Goal: Task Accomplishment & Management: Complete application form

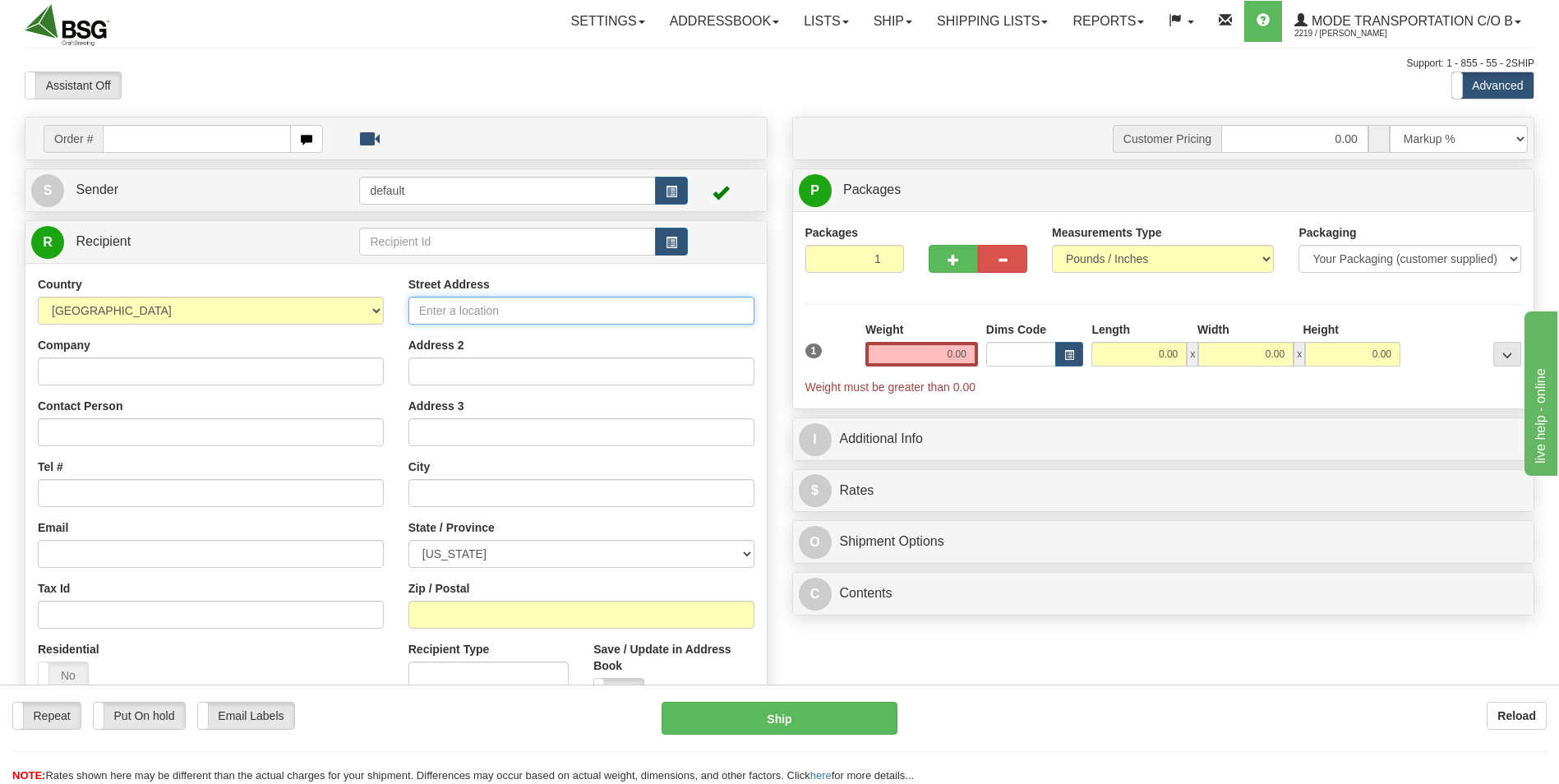
click at [509, 309] on input "Street Address" at bounding box center [582, 310] width 346 height 28
paste input "[STREET_ADDRESS]"
type input "[STREET_ADDRESS]"
drag, startPoint x: 495, startPoint y: 548, endPoint x: 509, endPoint y: 548, distance: 14.0
click at [495, 548] on select "ALABAMA ALASKA ARIZONA ARKANSAS Armed Forces America Armed Forces Europe Armed …" at bounding box center [582, 553] width 346 height 28
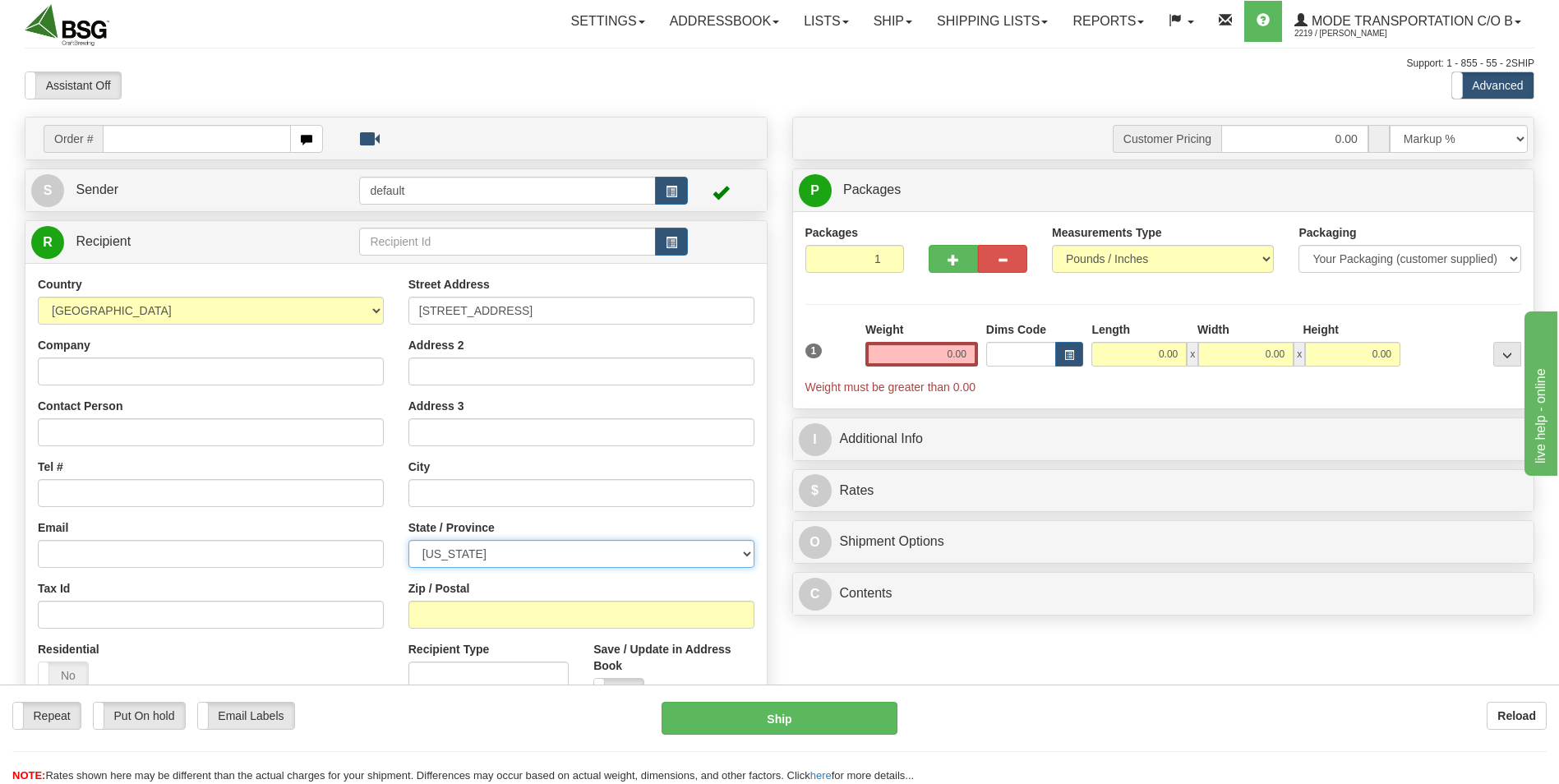
select select "TN"
click at [409, 539] on select "ALABAMA ALASKA ARIZONA ARKANSAS Armed Forces America Armed Forces Europe Armed …" at bounding box center [582, 553] width 346 height 28
click at [499, 484] on input "text" at bounding box center [582, 492] width 346 height 28
type input "[GEOGRAPHIC_DATA]"
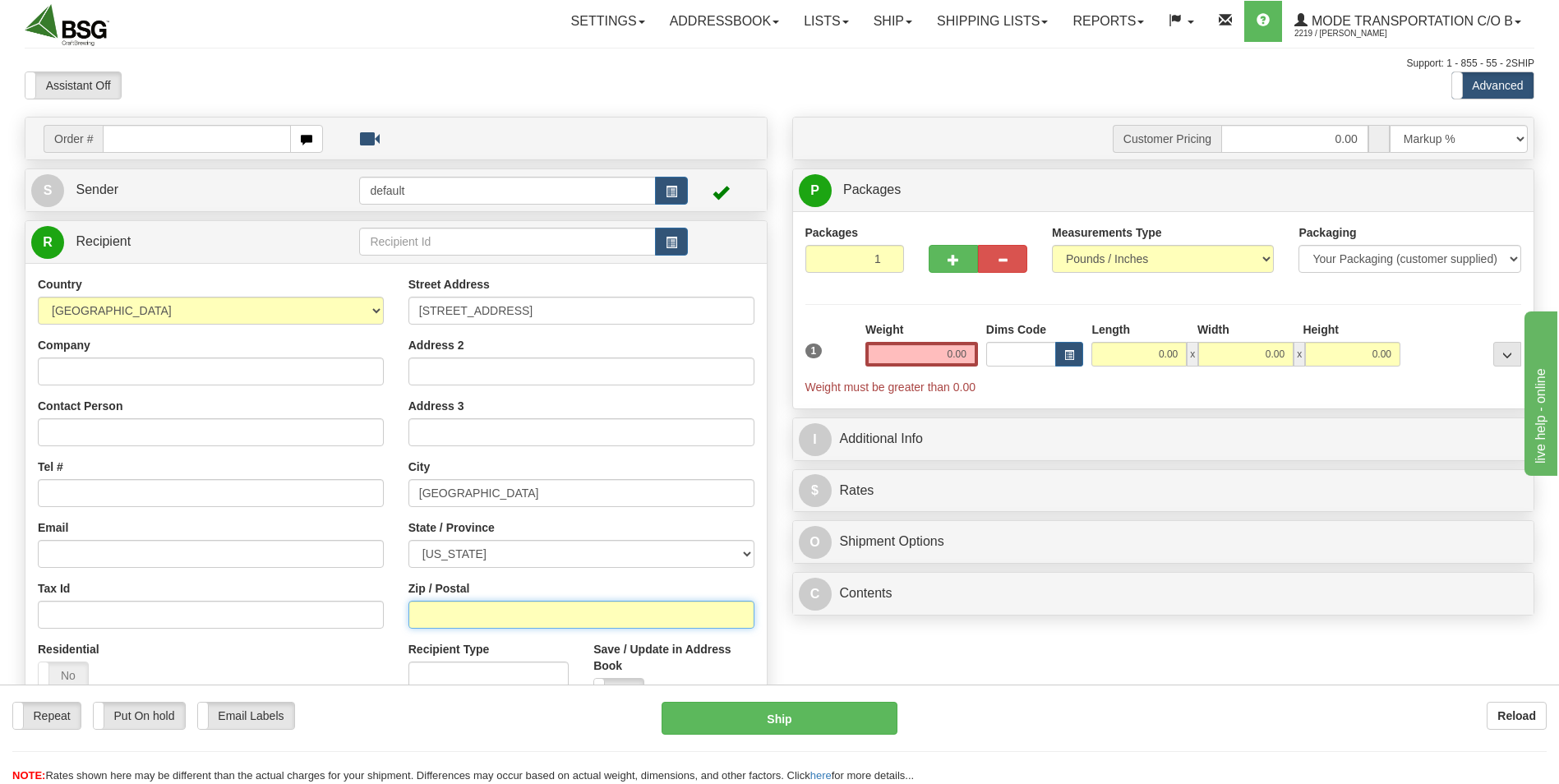
click at [489, 621] on input "Zip / Postal" at bounding box center [582, 614] width 346 height 28
type input "37115"
click button "Delete" at bounding box center [0, 0] width 0 height 0
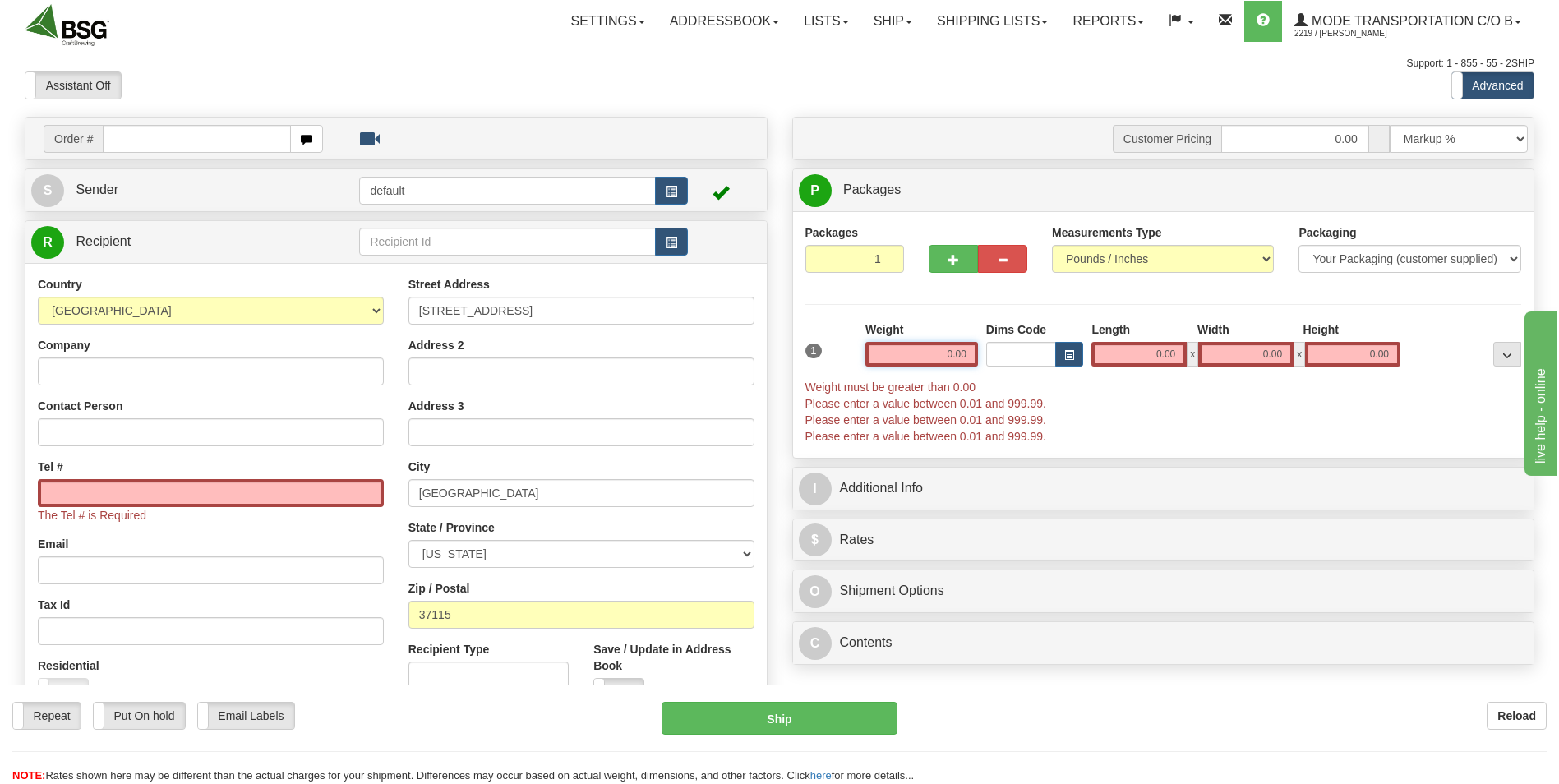
click at [936, 362] on input "0.00" at bounding box center [921, 354] width 113 height 25
drag, startPoint x: 945, startPoint y: 353, endPoint x: 1023, endPoint y: 333, distance: 80.5
click at [1023, 333] on div "1 Weight 0.00 Dims Code 0.00" at bounding box center [1163, 382] width 724 height 123
type input "48.00"
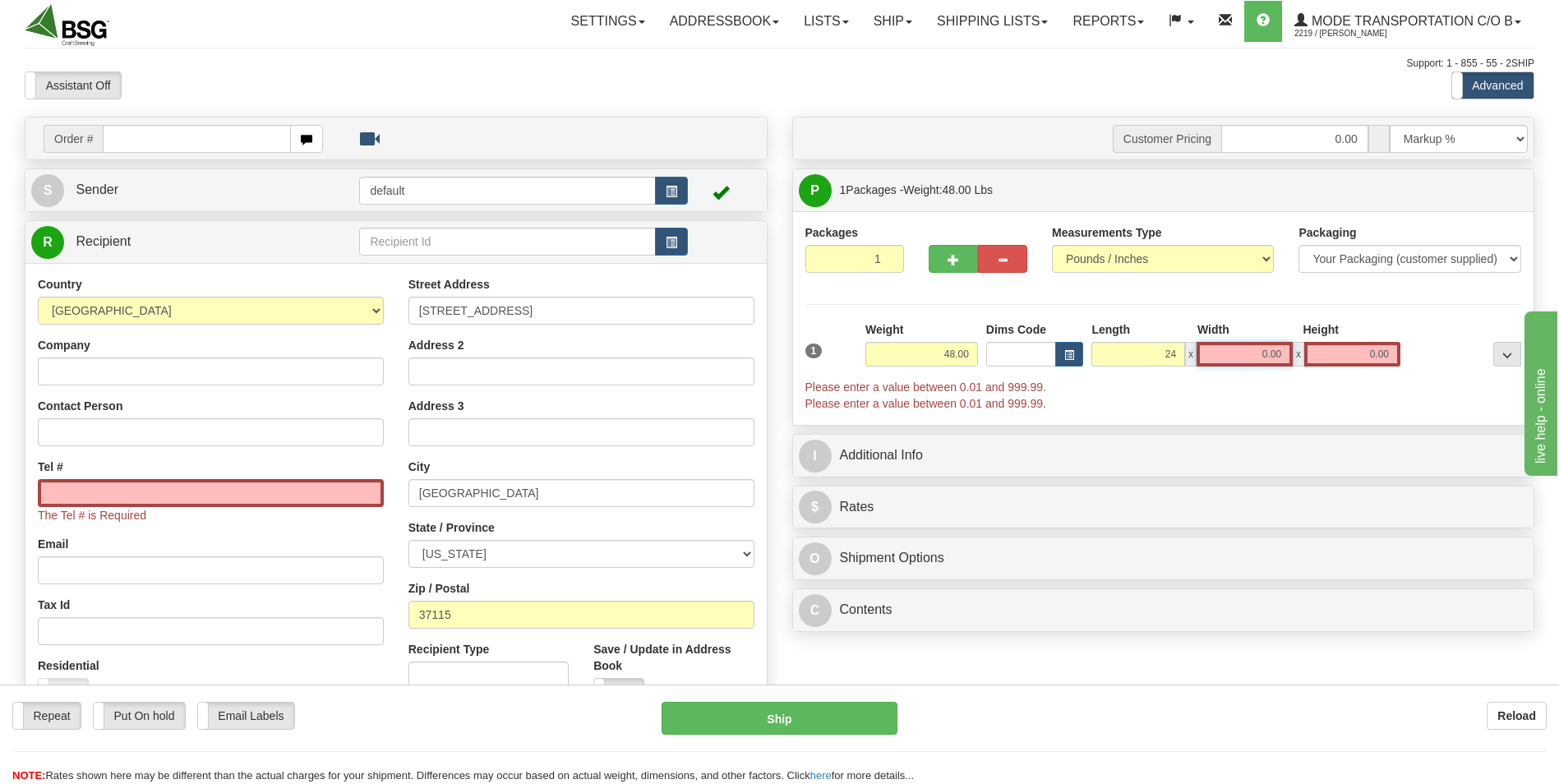
type input "24.00"
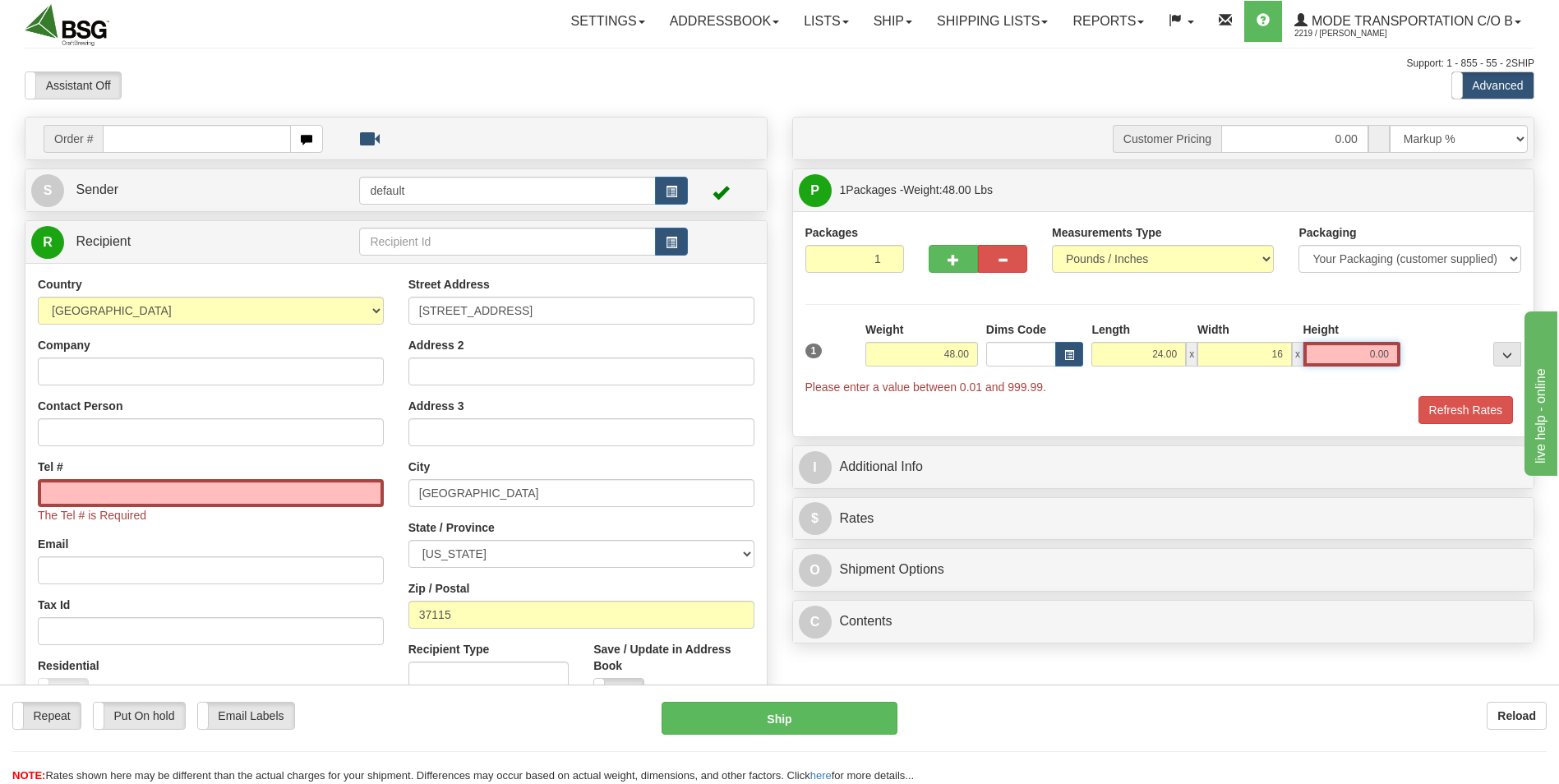
type input "16.00"
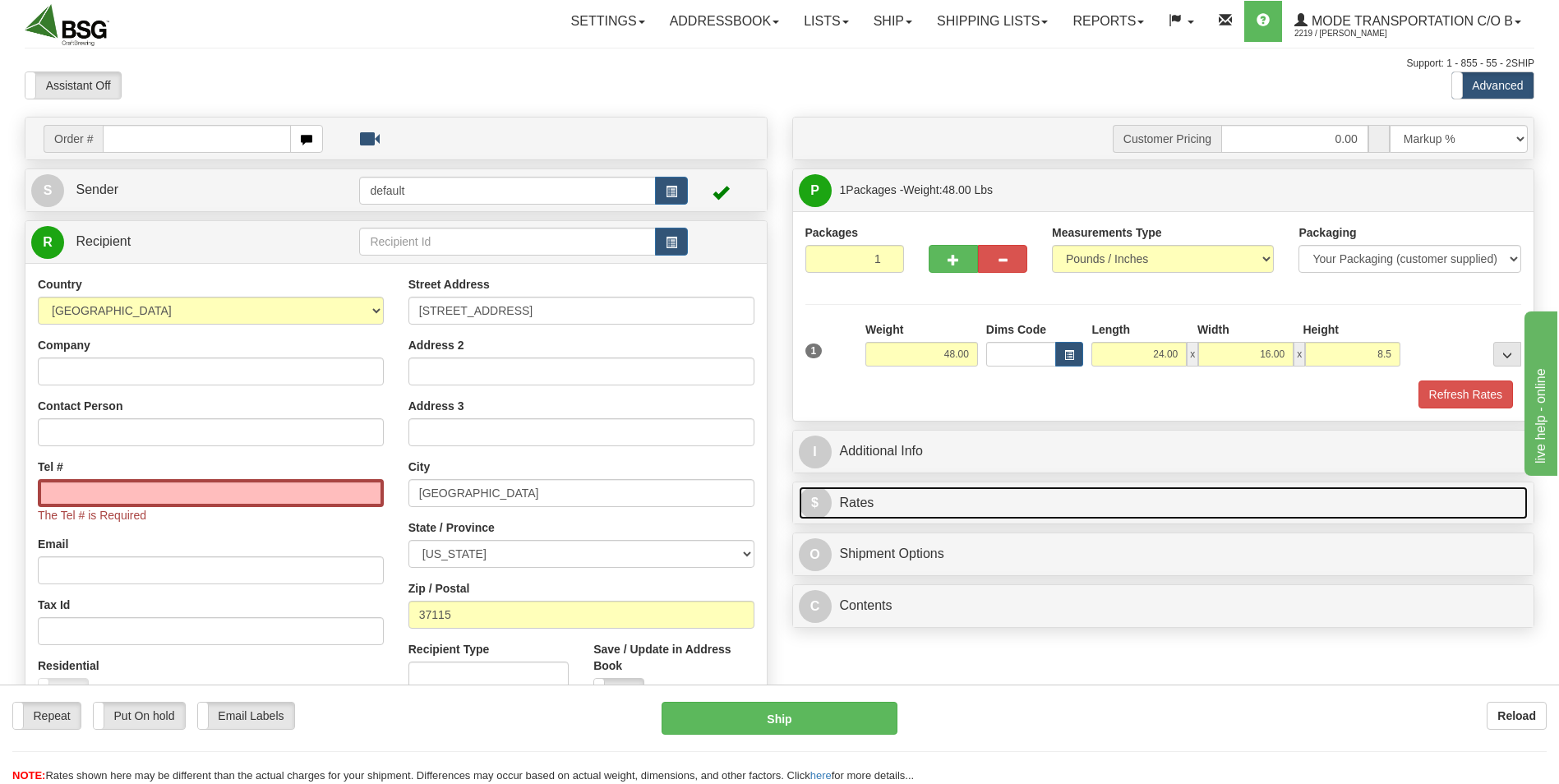
type input "8.50"
click at [990, 504] on link "$ Rates" at bounding box center [1164, 503] width 729 height 33
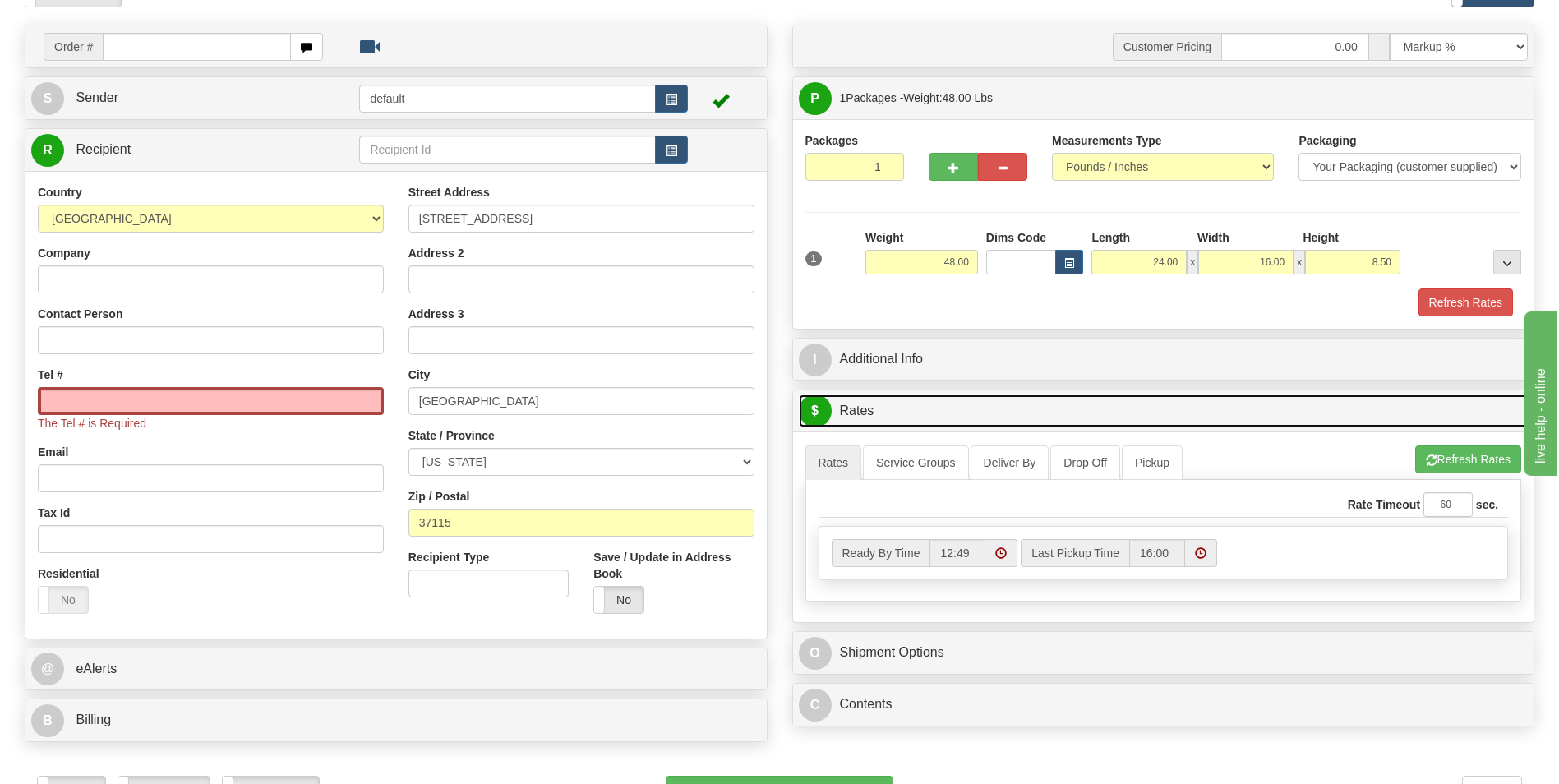
scroll to position [247, 0]
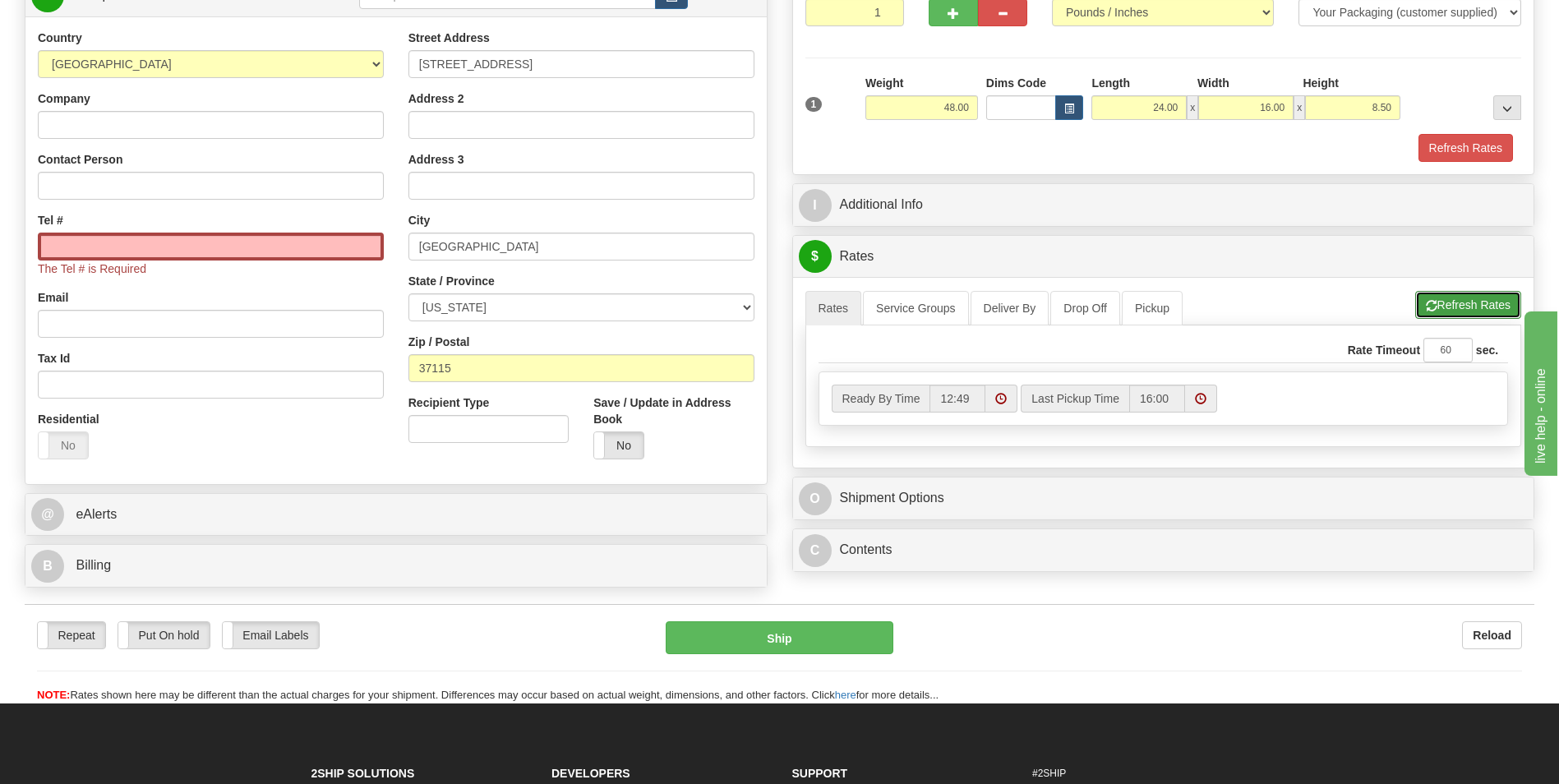
click at [1454, 298] on button "Refresh Rates" at bounding box center [1469, 305] width 106 height 28
click at [1486, 318] on button "Refresh Rates" at bounding box center [1469, 305] width 106 height 28
click at [1462, 301] on button "Refresh Rates" at bounding box center [1469, 305] width 106 height 28
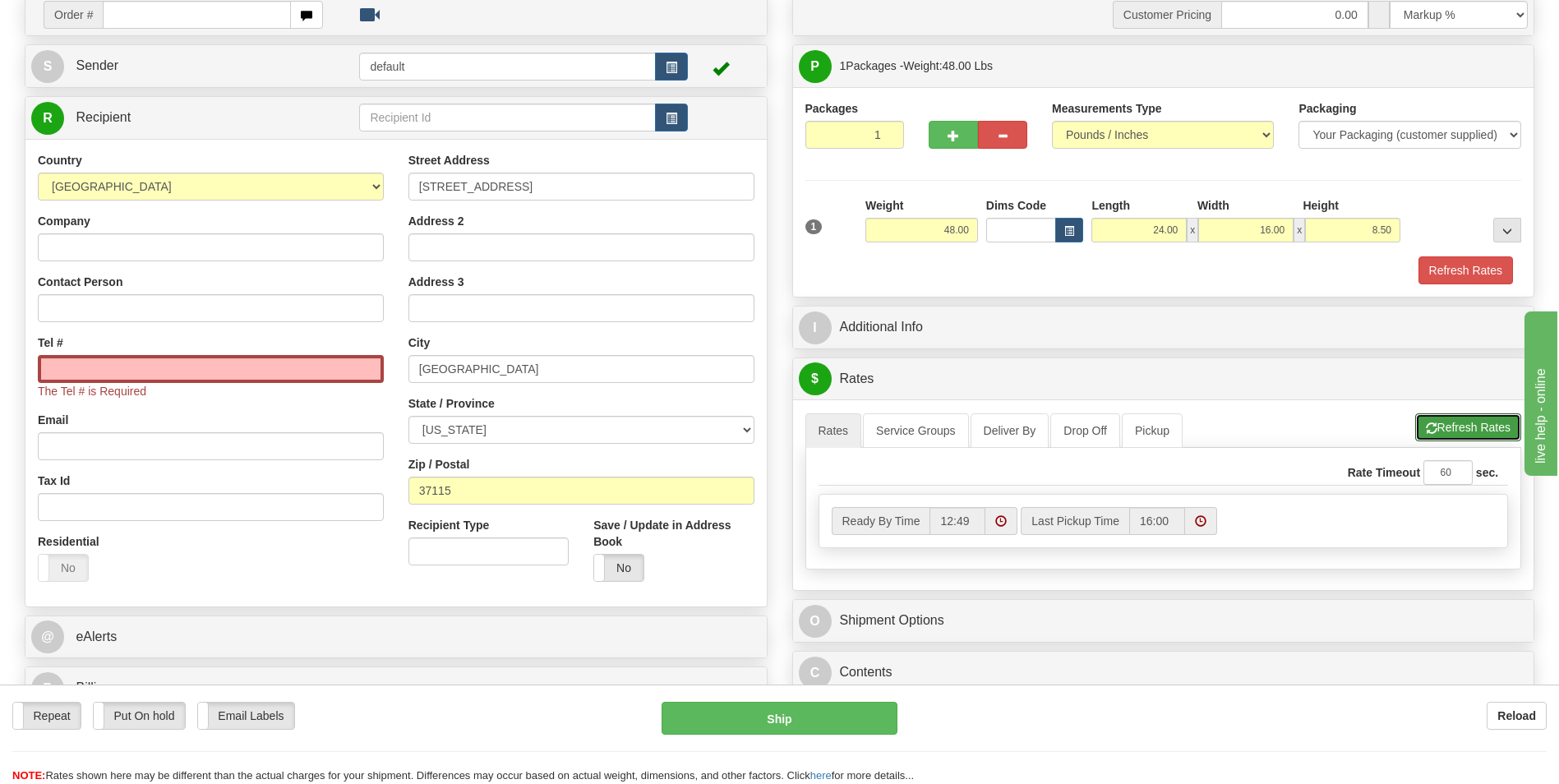
scroll to position [164, 0]
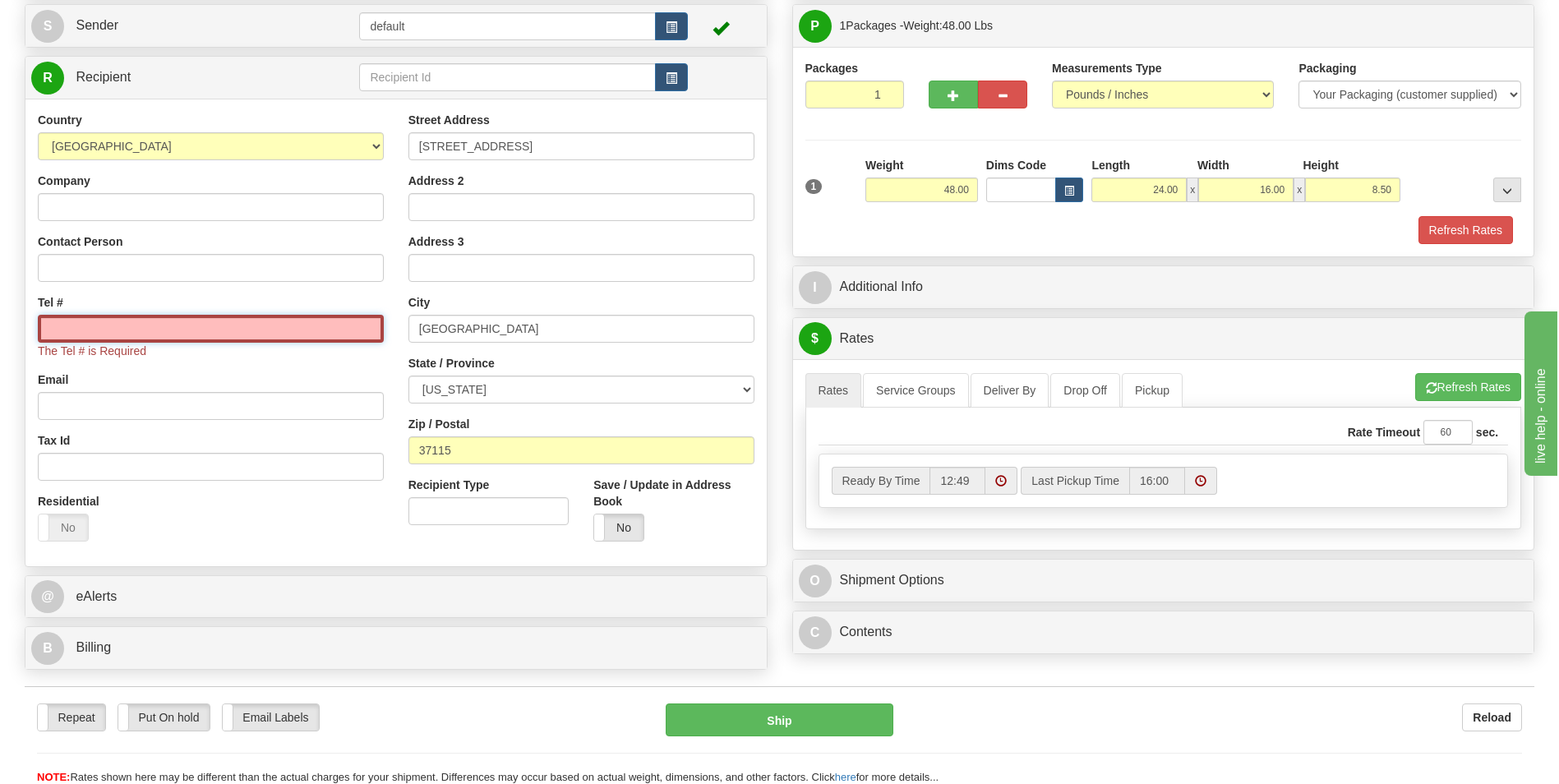
click at [304, 329] on input "Tel #" at bounding box center [210, 328] width 346 height 28
type input "757-531-7750"
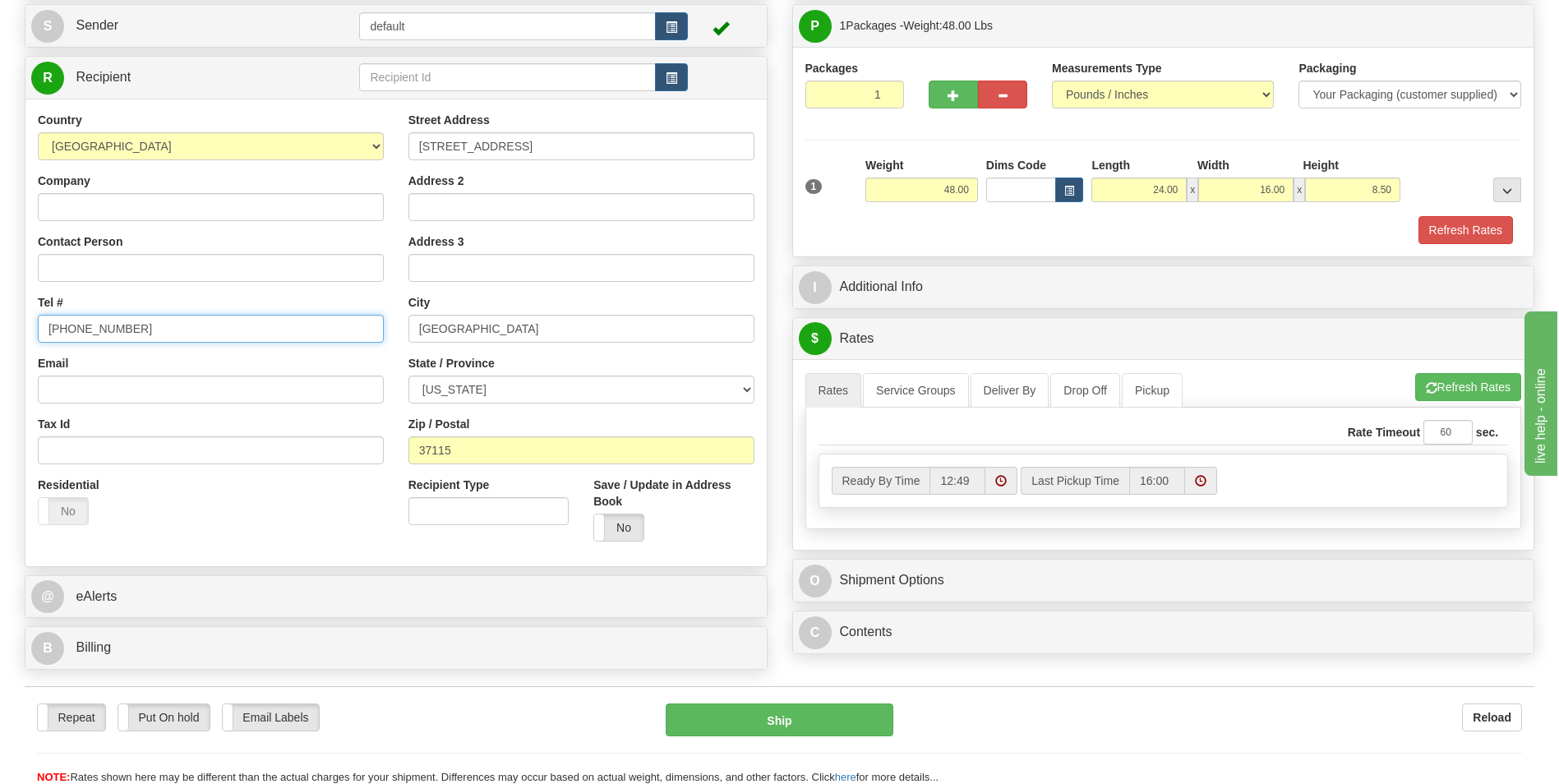
scroll to position [83, 0]
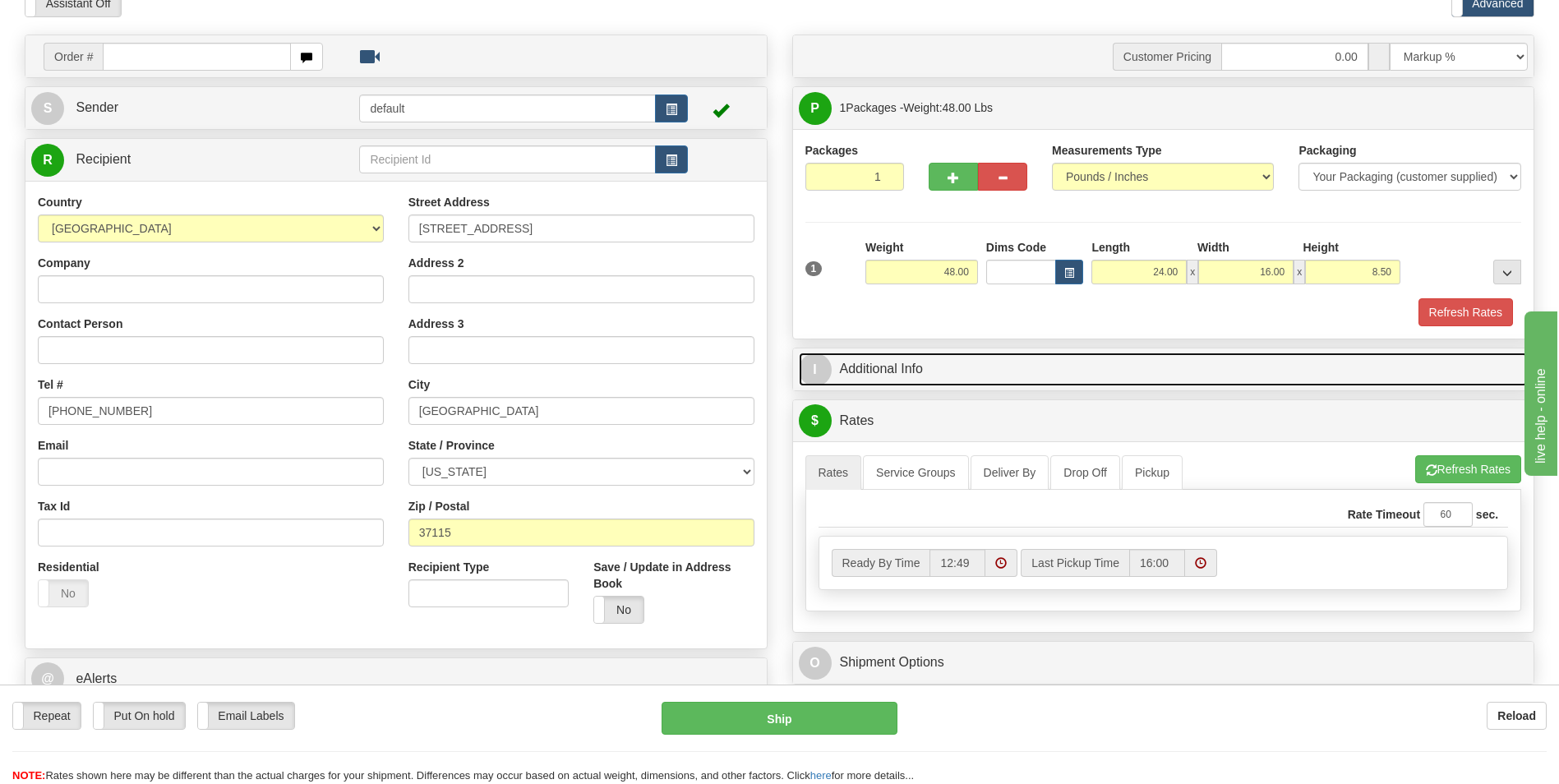
click at [980, 376] on link "I Additional Info" at bounding box center [1164, 369] width 729 height 33
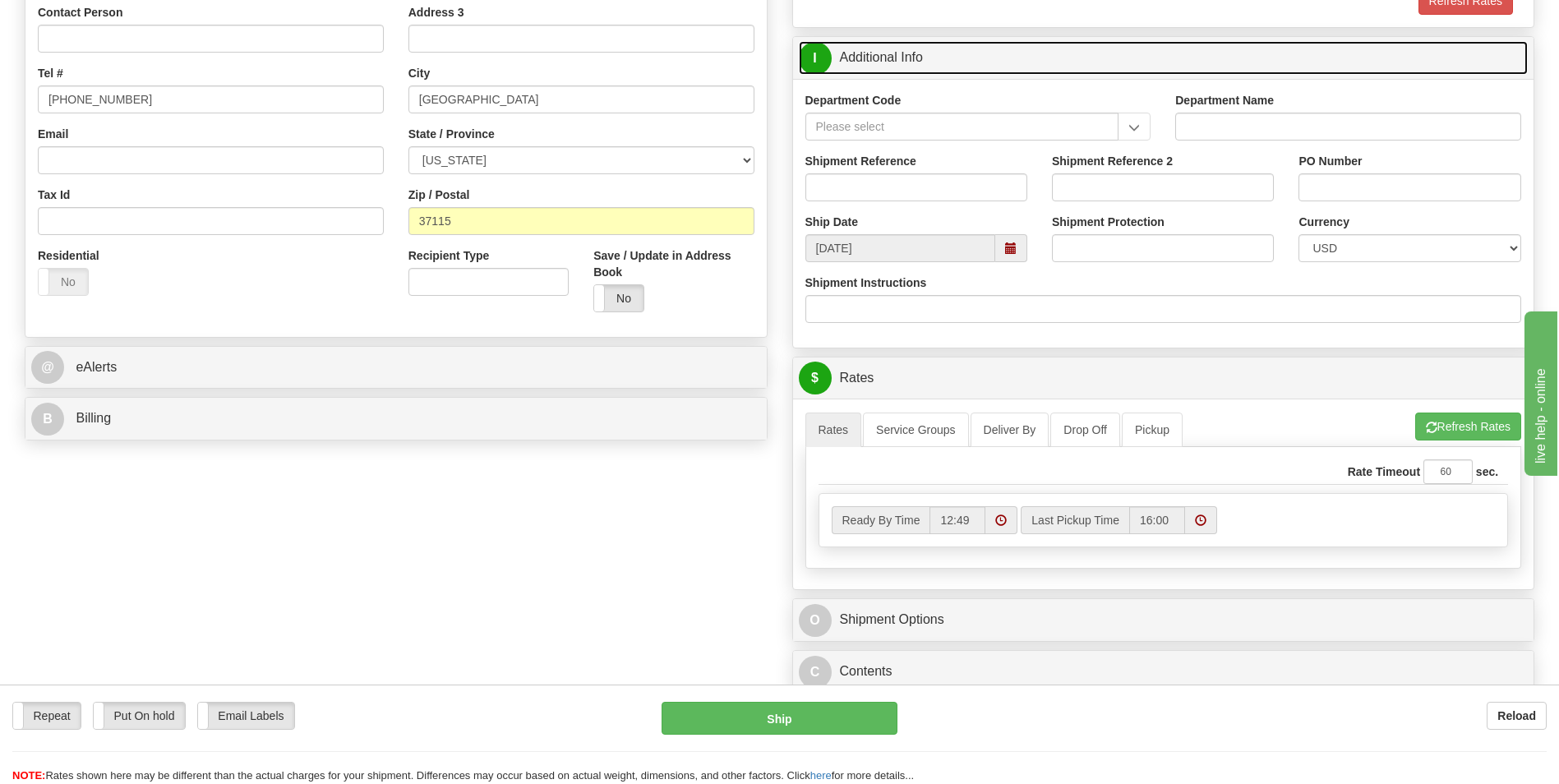
scroll to position [411, 0]
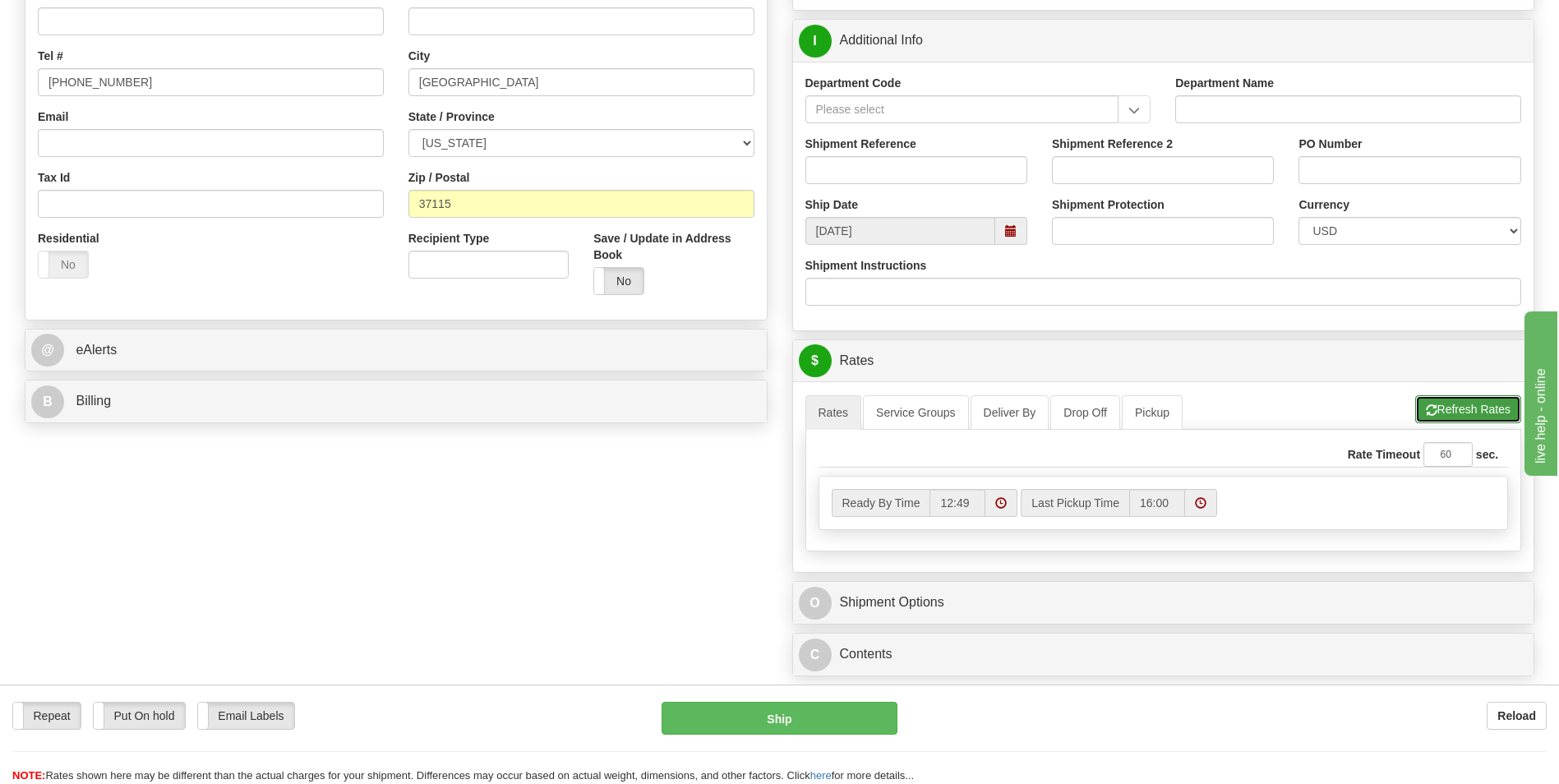
click at [1456, 407] on button "Refresh Rates" at bounding box center [1469, 409] width 106 height 28
click at [930, 419] on link "Service Groups" at bounding box center [915, 412] width 105 height 34
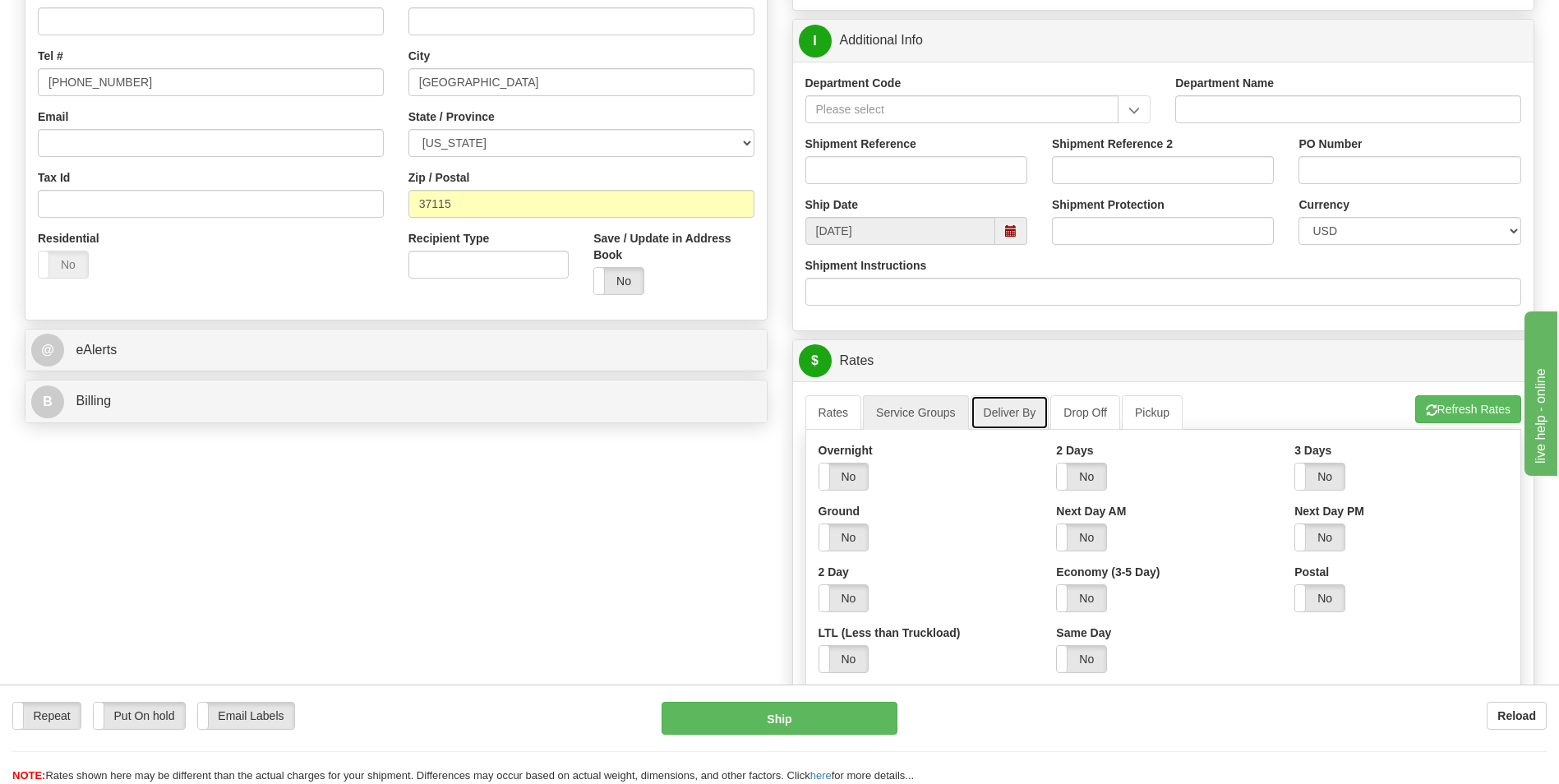
click at [1036, 414] on link "Deliver By" at bounding box center [1010, 412] width 79 height 34
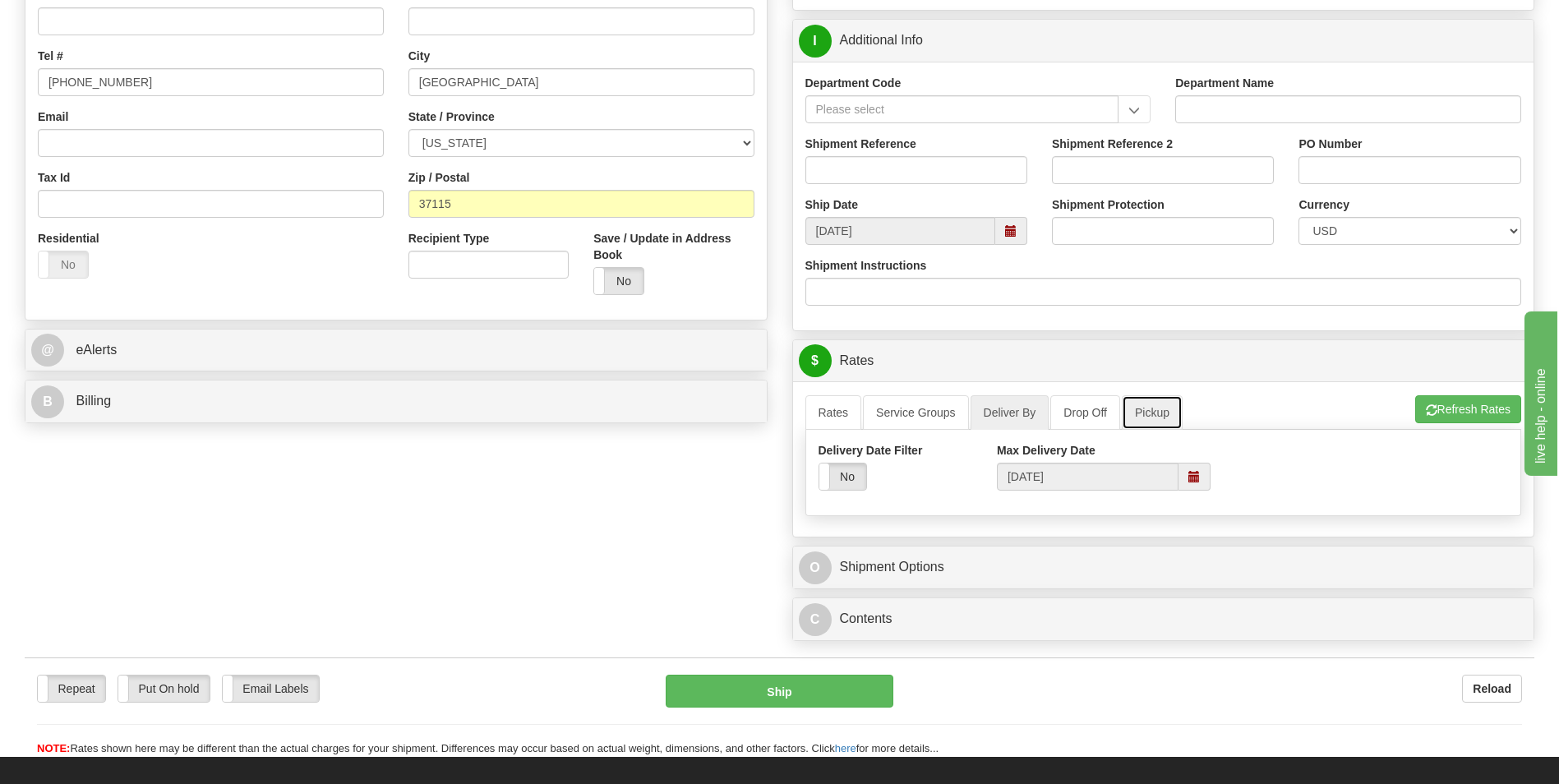
click at [1143, 419] on link "Pickup" at bounding box center [1152, 412] width 61 height 34
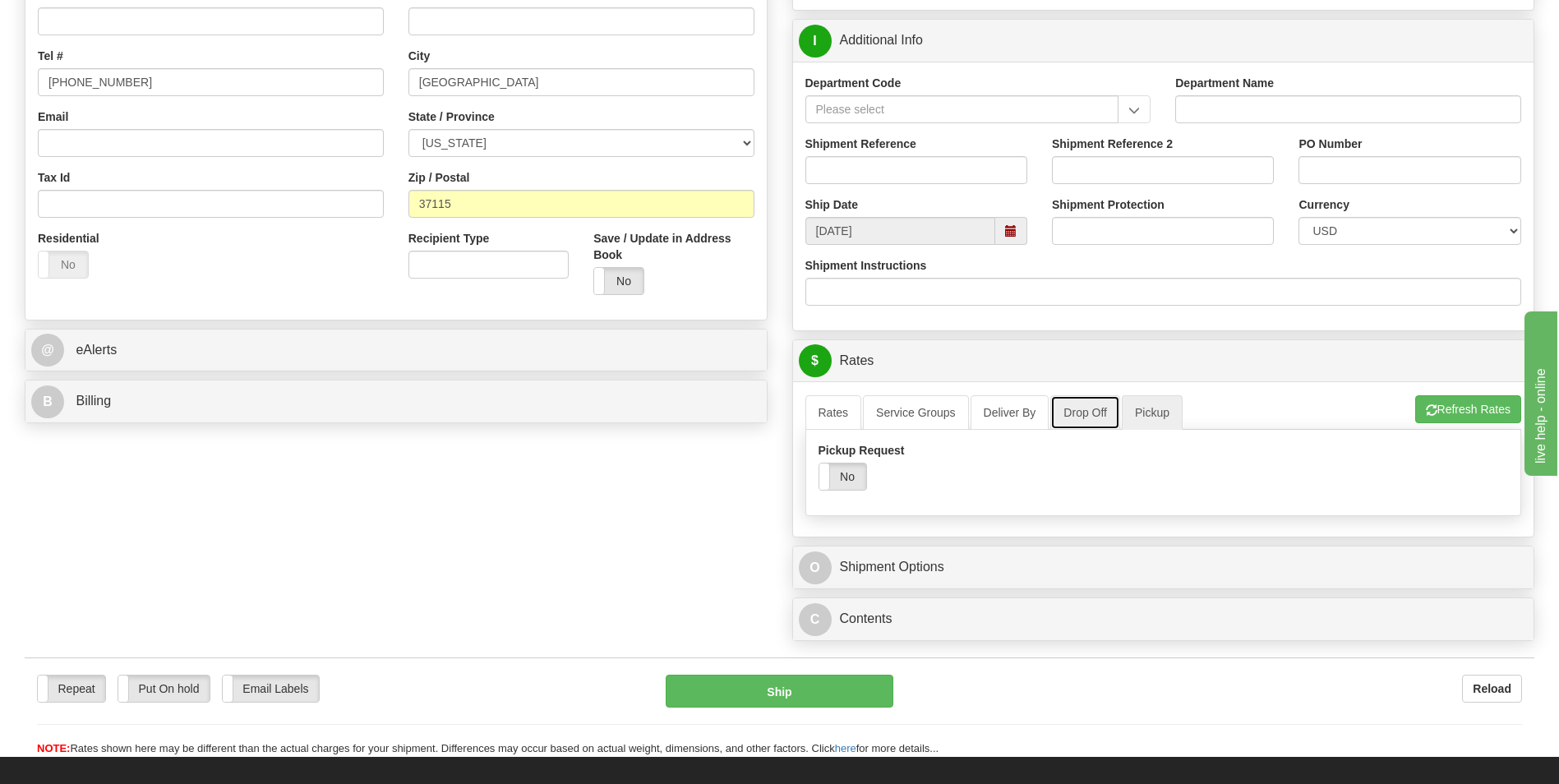
click at [1089, 419] on link "Drop Off" at bounding box center [1084, 412] width 70 height 34
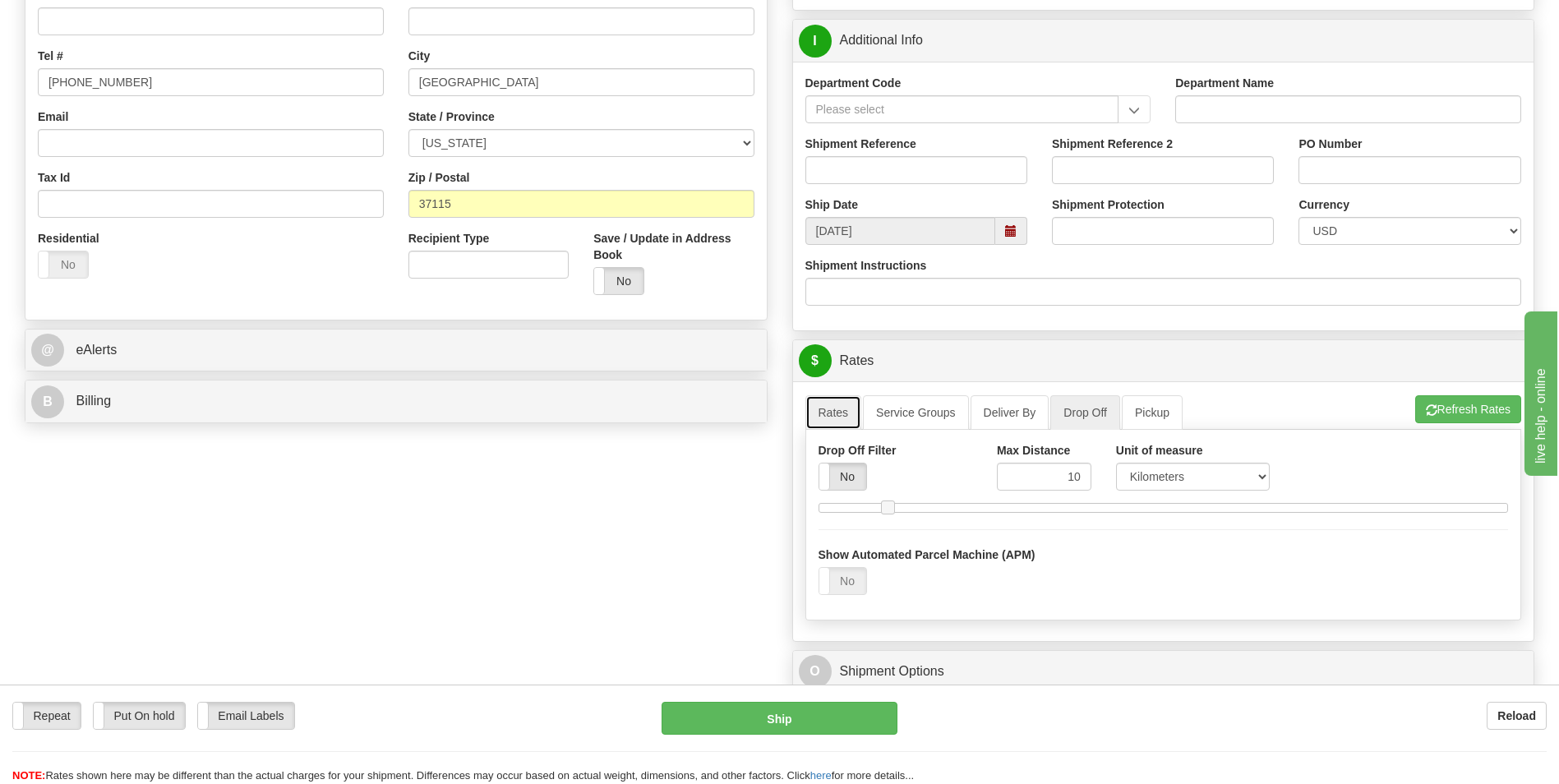
click at [805, 402] on link "Rates" at bounding box center [834, 412] width 57 height 34
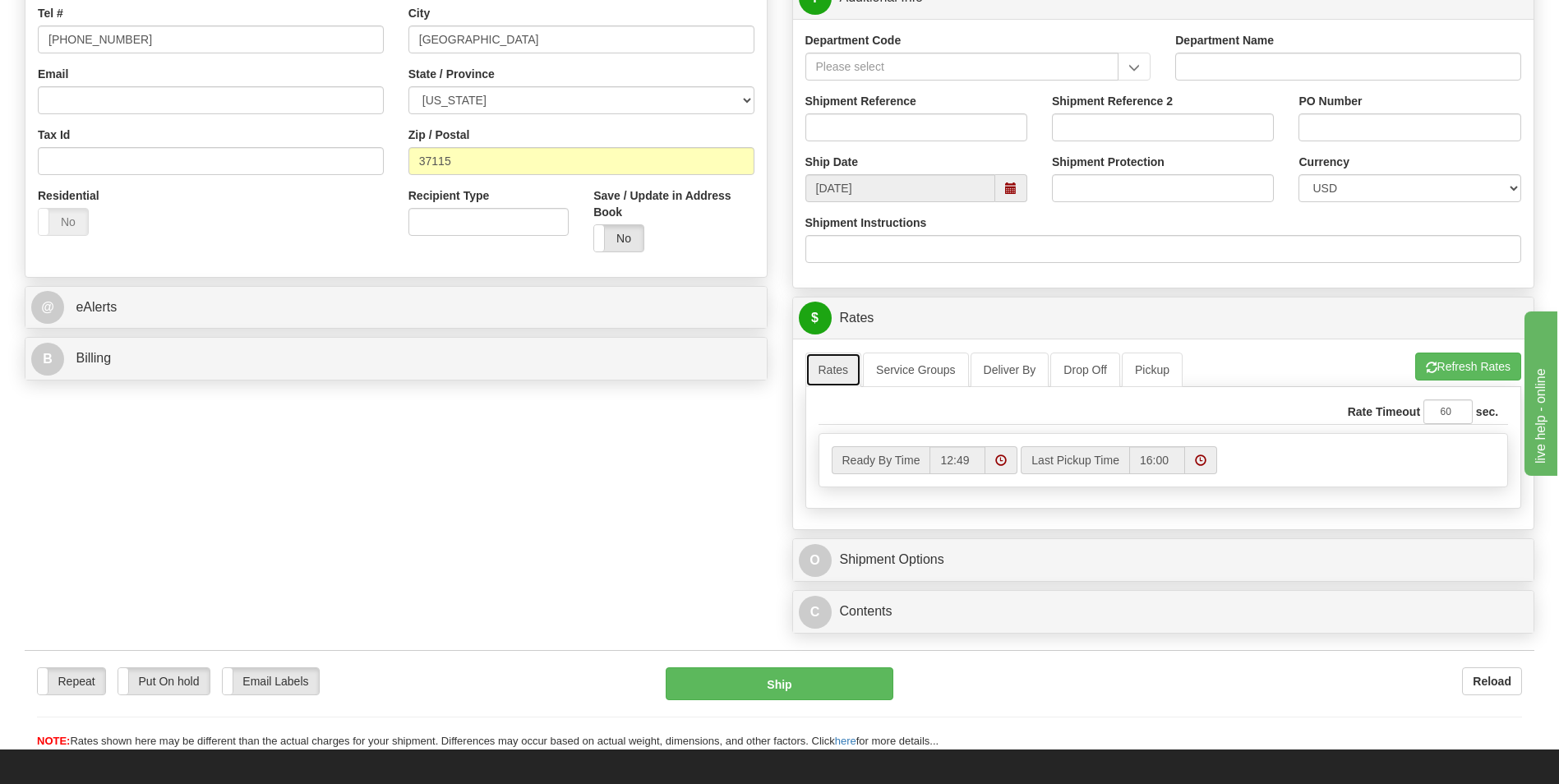
scroll to position [493, 0]
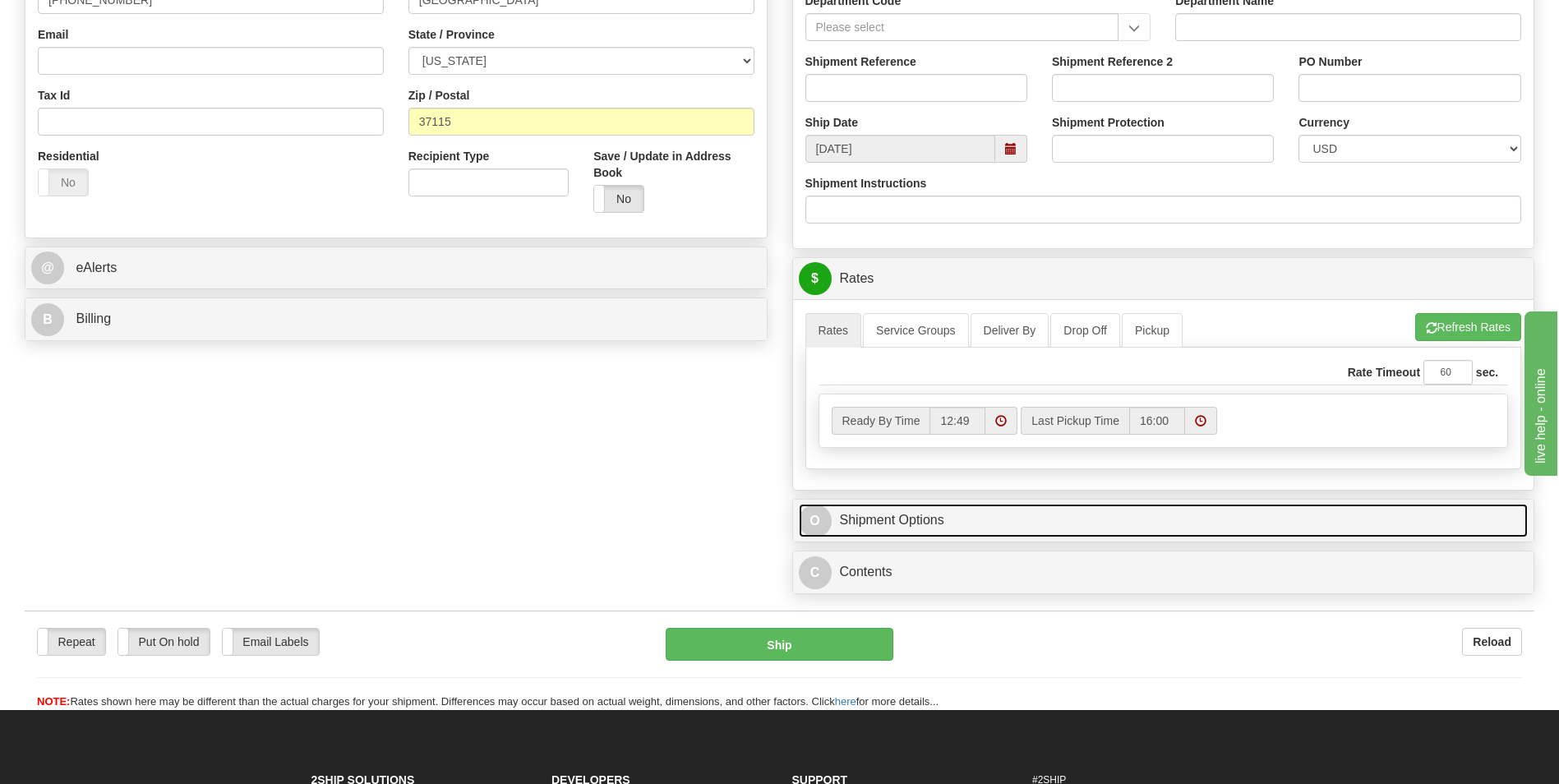
click at [1004, 515] on link "O Shipment Options" at bounding box center [1164, 521] width 729 height 33
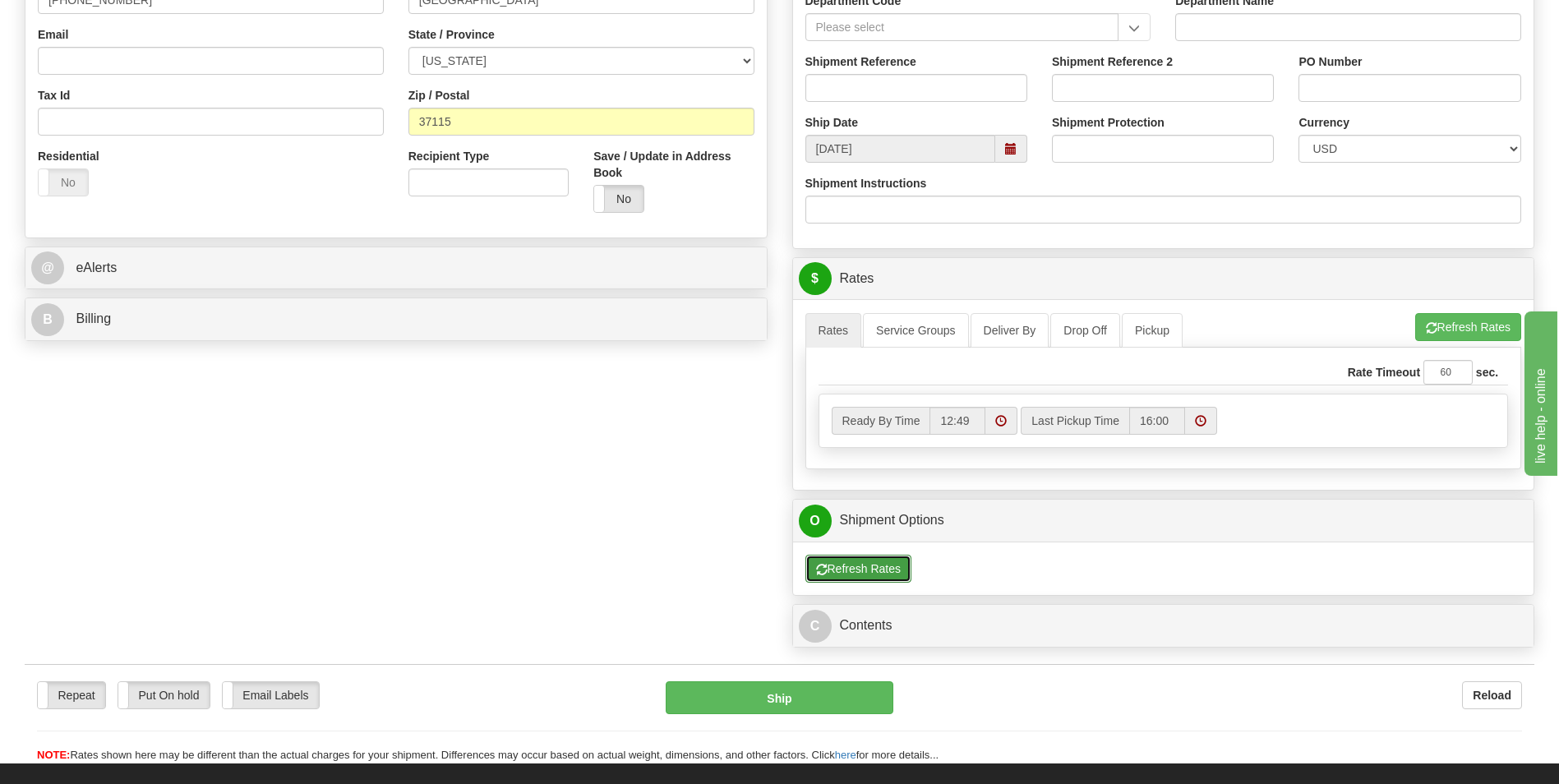
click at [879, 576] on button "Refresh Rates" at bounding box center [858, 568] width 106 height 28
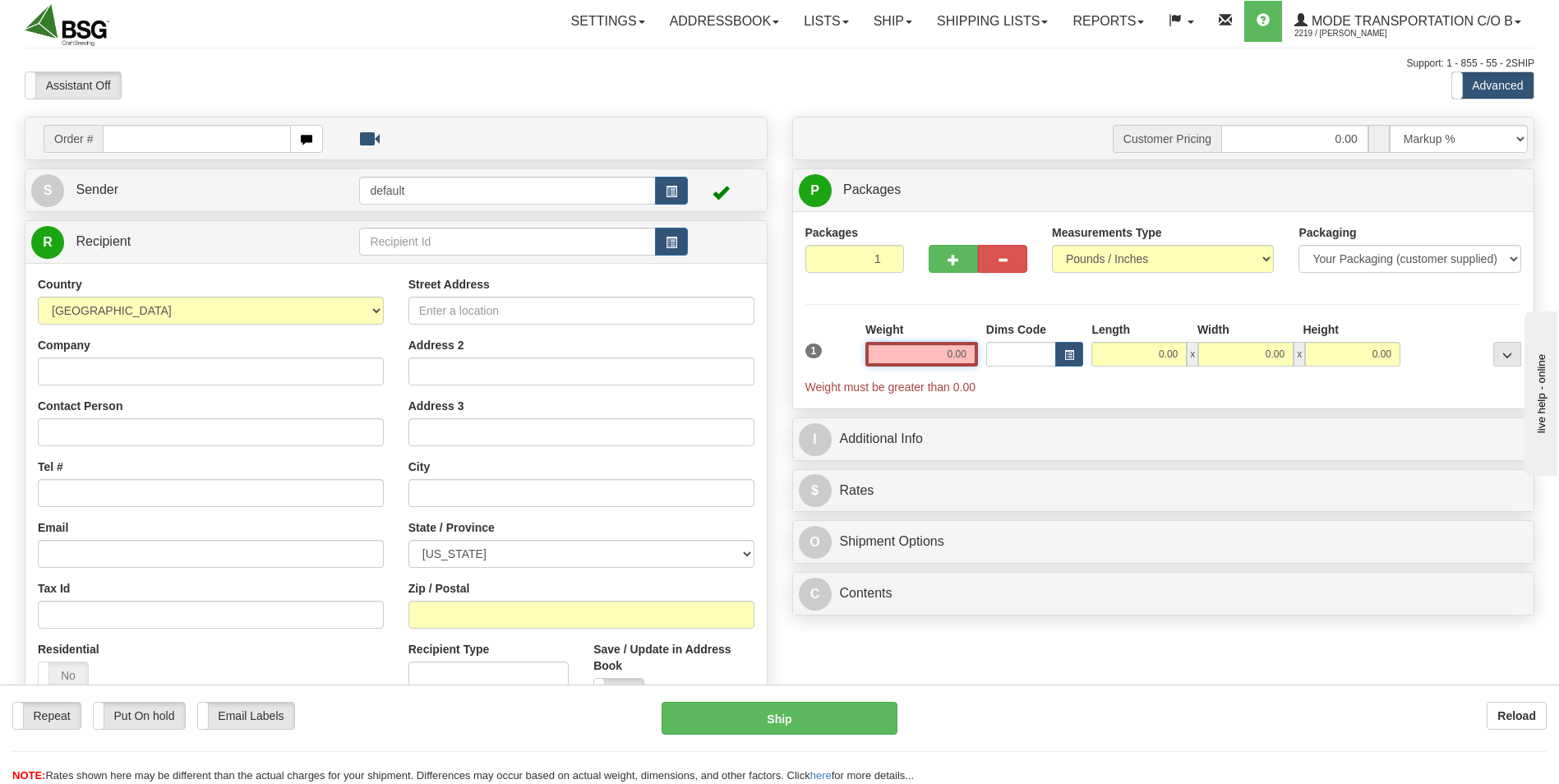
drag, startPoint x: 925, startPoint y: 363, endPoint x: 1012, endPoint y: 357, distance: 87.2
click at [1011, 357] on div "1 Weight 0.00 Dims Code 0.00" at bounding box center [1163, 358] width 724 height 74
type input "48.00"
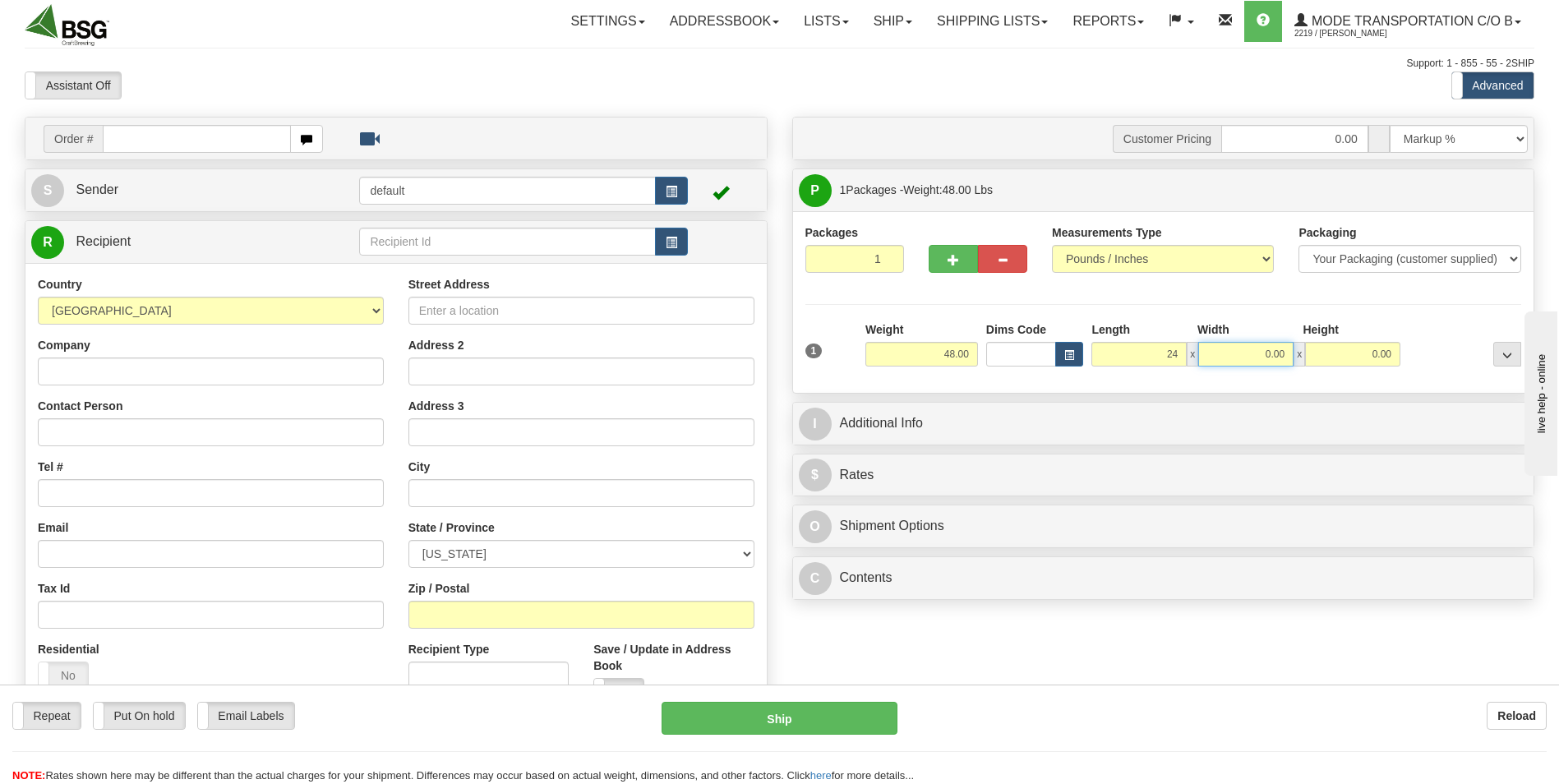
type input "24.00"
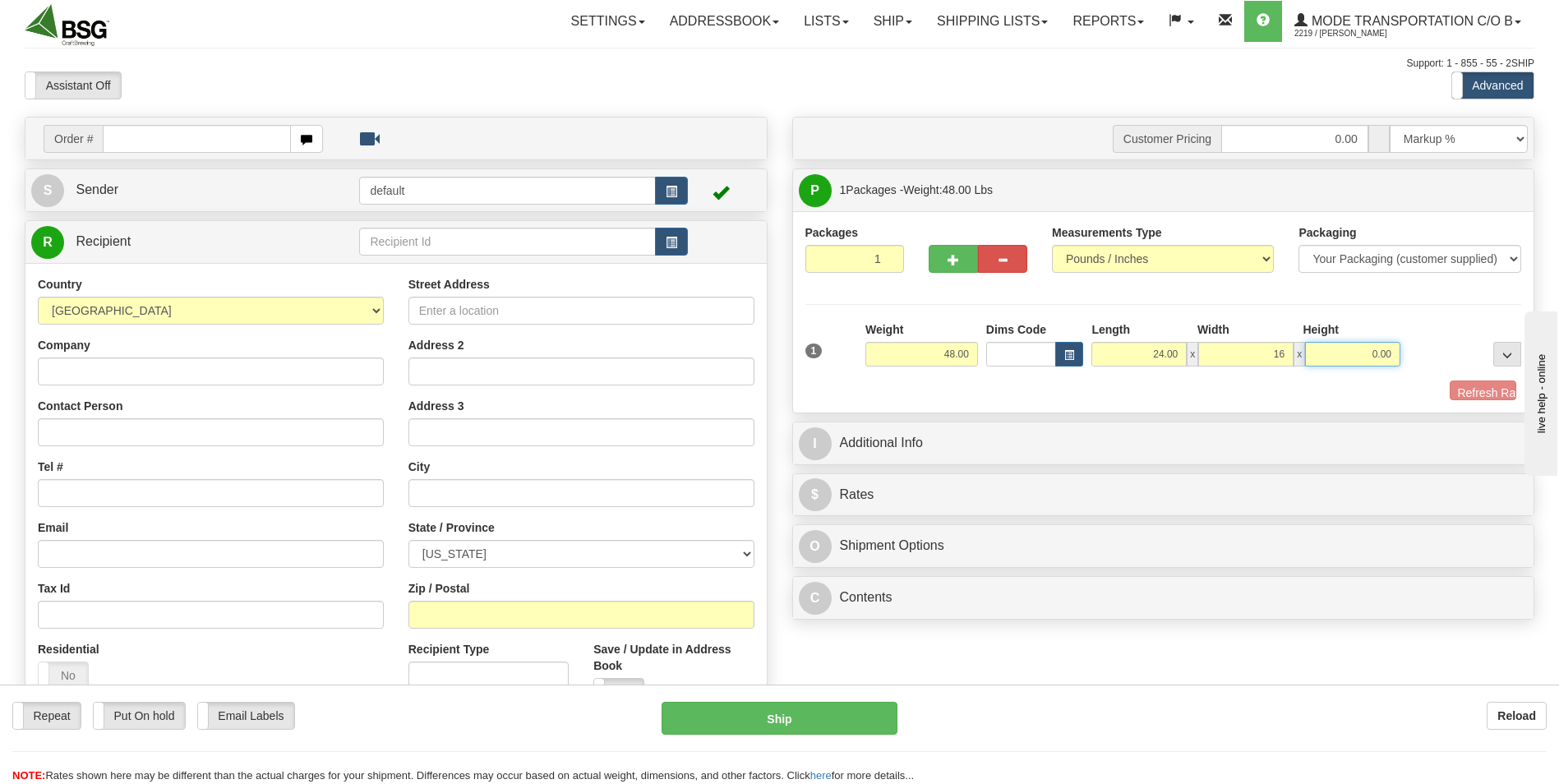
type input "16.00"
type input "8.50"
click at [493, 505] on input "text" at bounding box center [582, 492] width 346 height 28
type input "[GEOGRAPHIC_DATA]"
type input "[STREET_ADDRESS]"
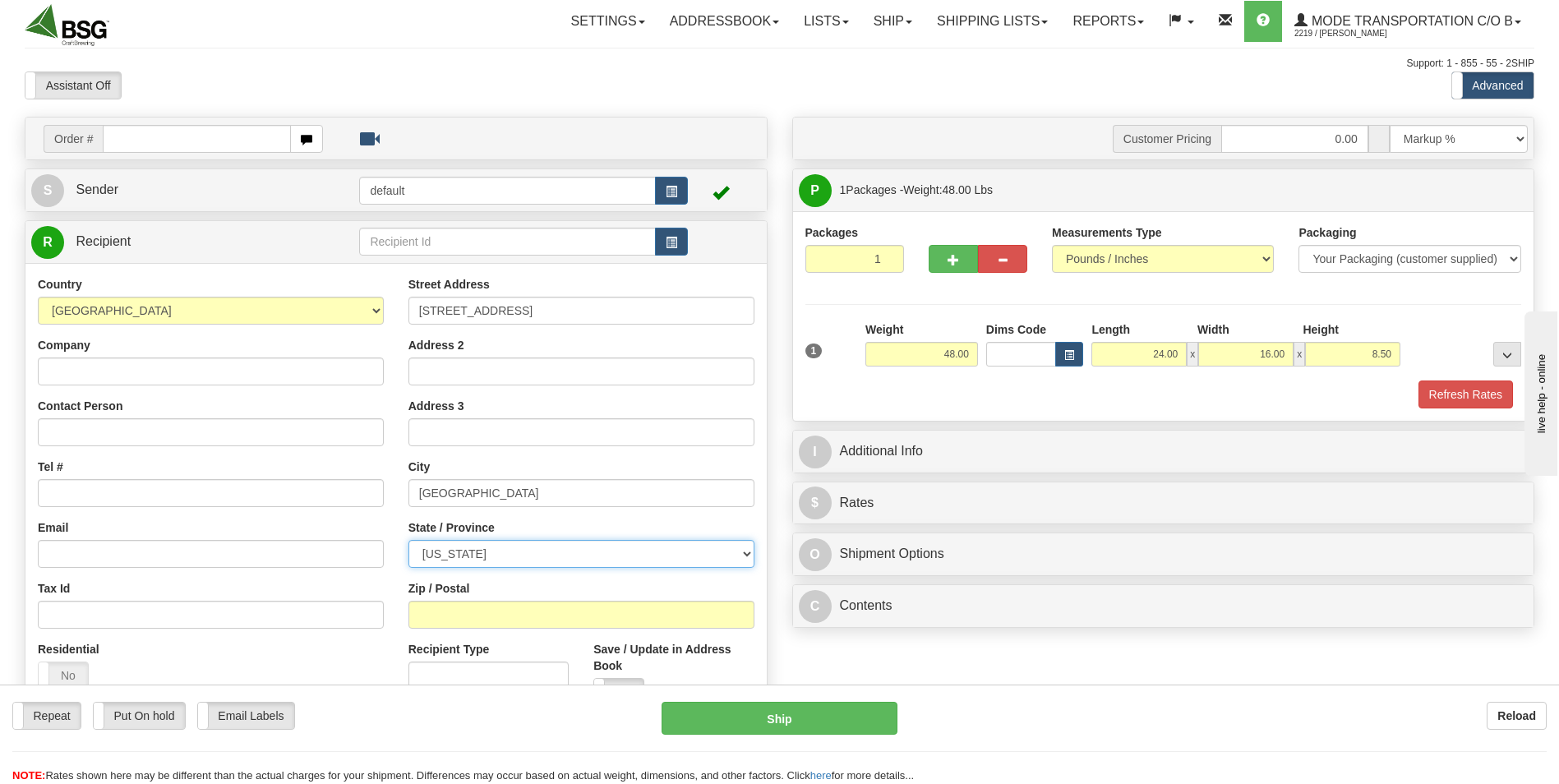
select select "TN"
type input "37115"
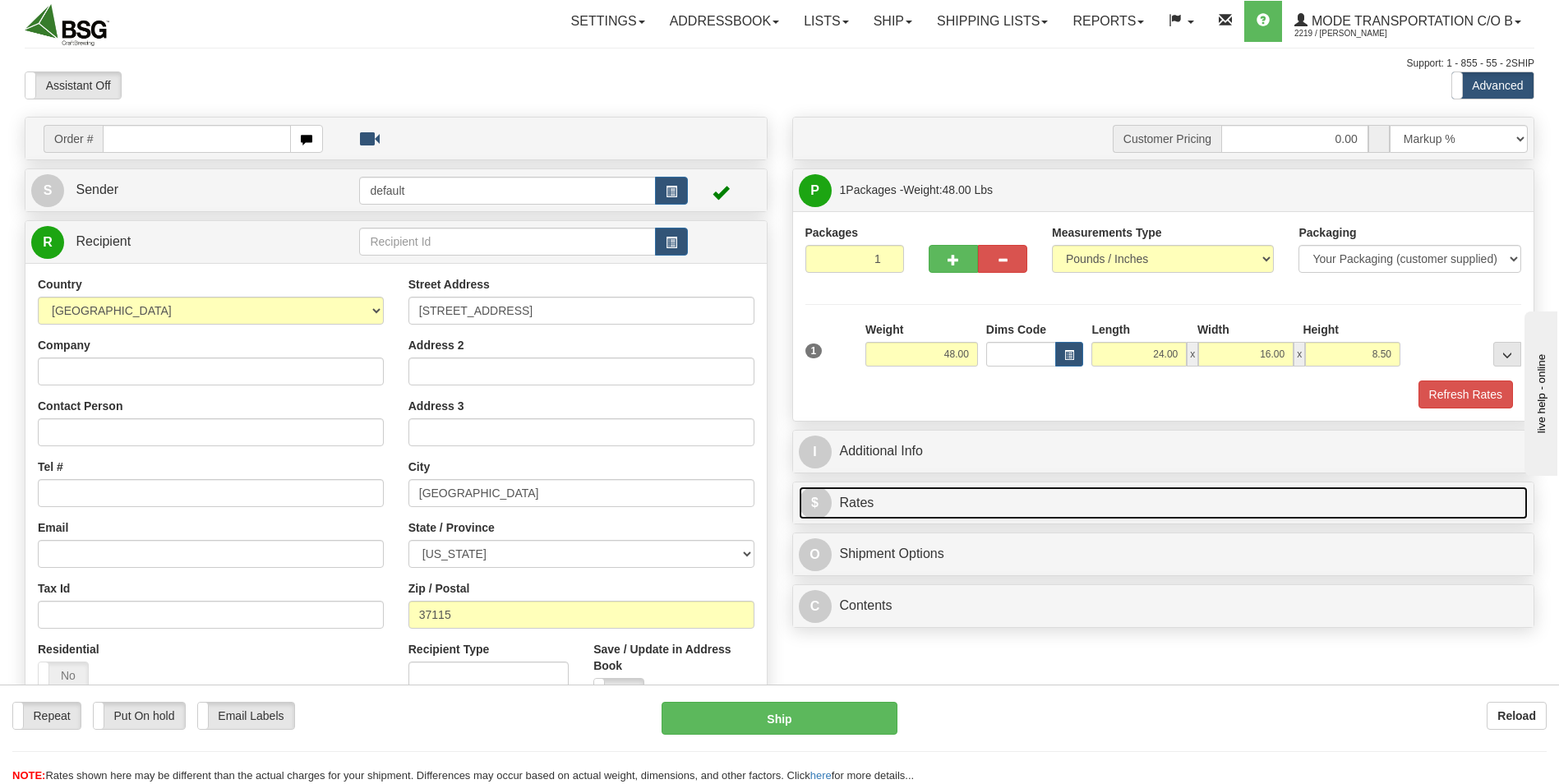
click at [975, 497] on link "$ Rates" at bounding box center [1164, 503] width 729 height 33
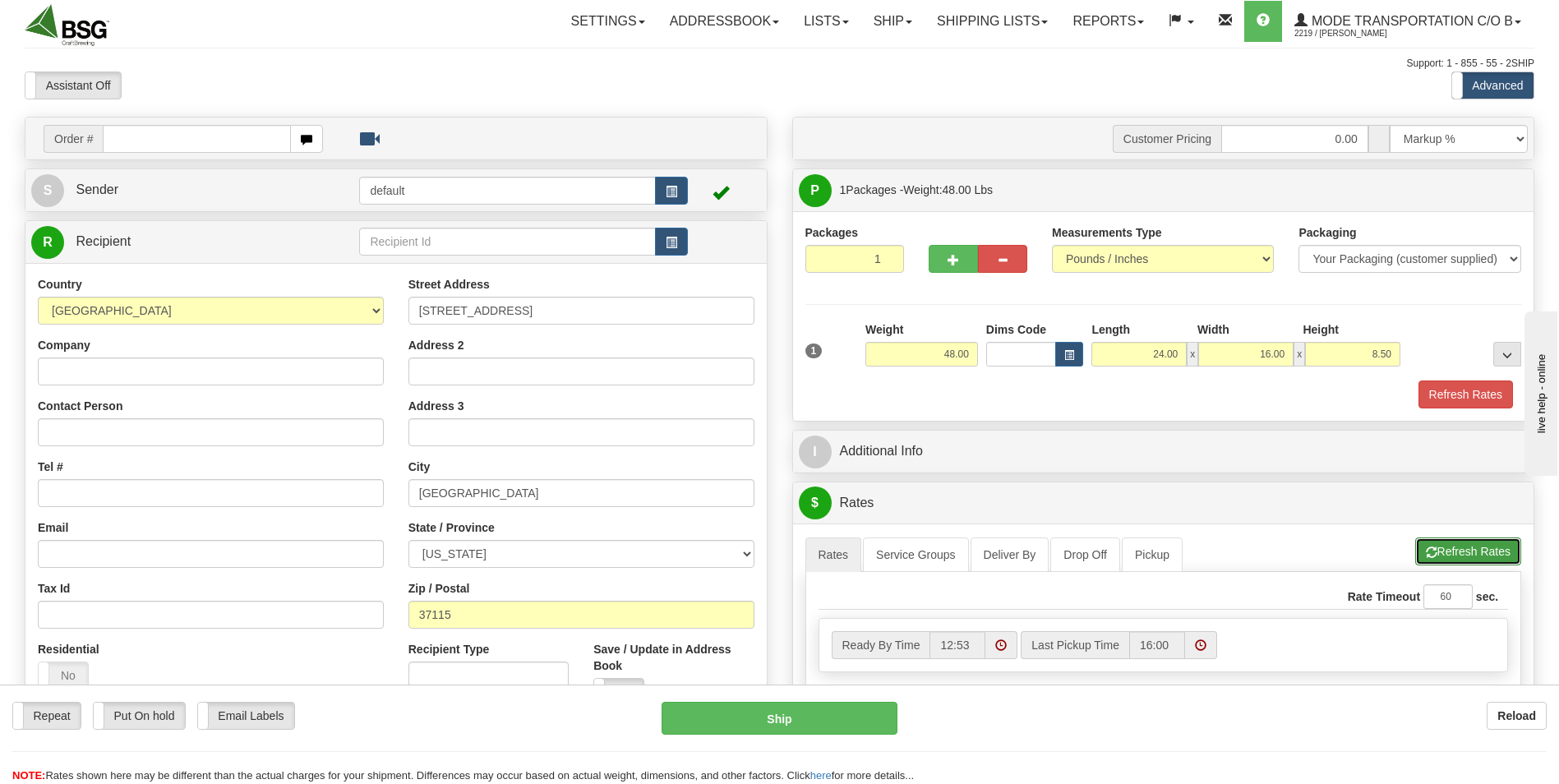
click at [1429, 547] on span "button" at bounding box center [1432, 552] width 12 height 11
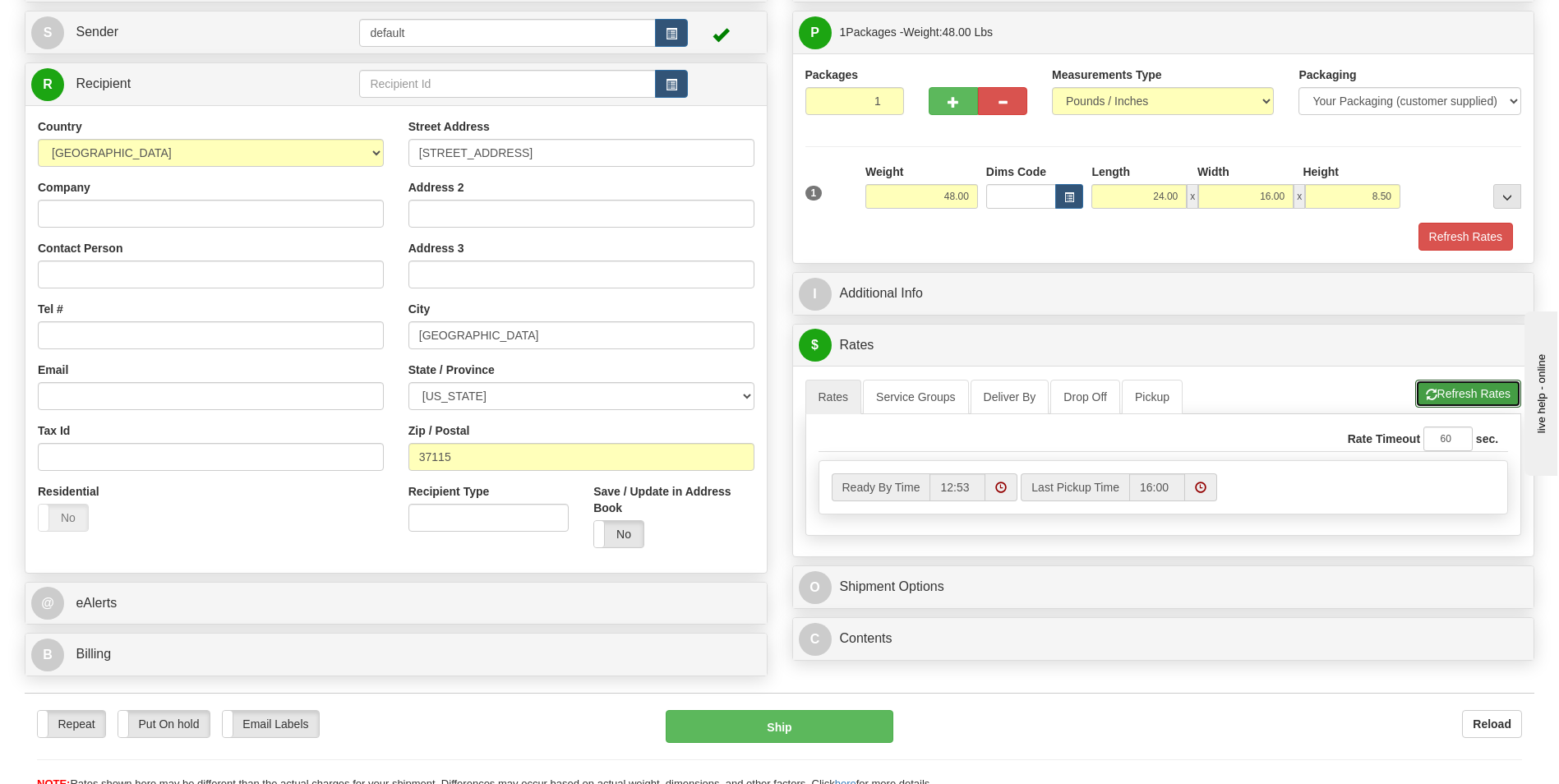
scroll to position [164, 0]
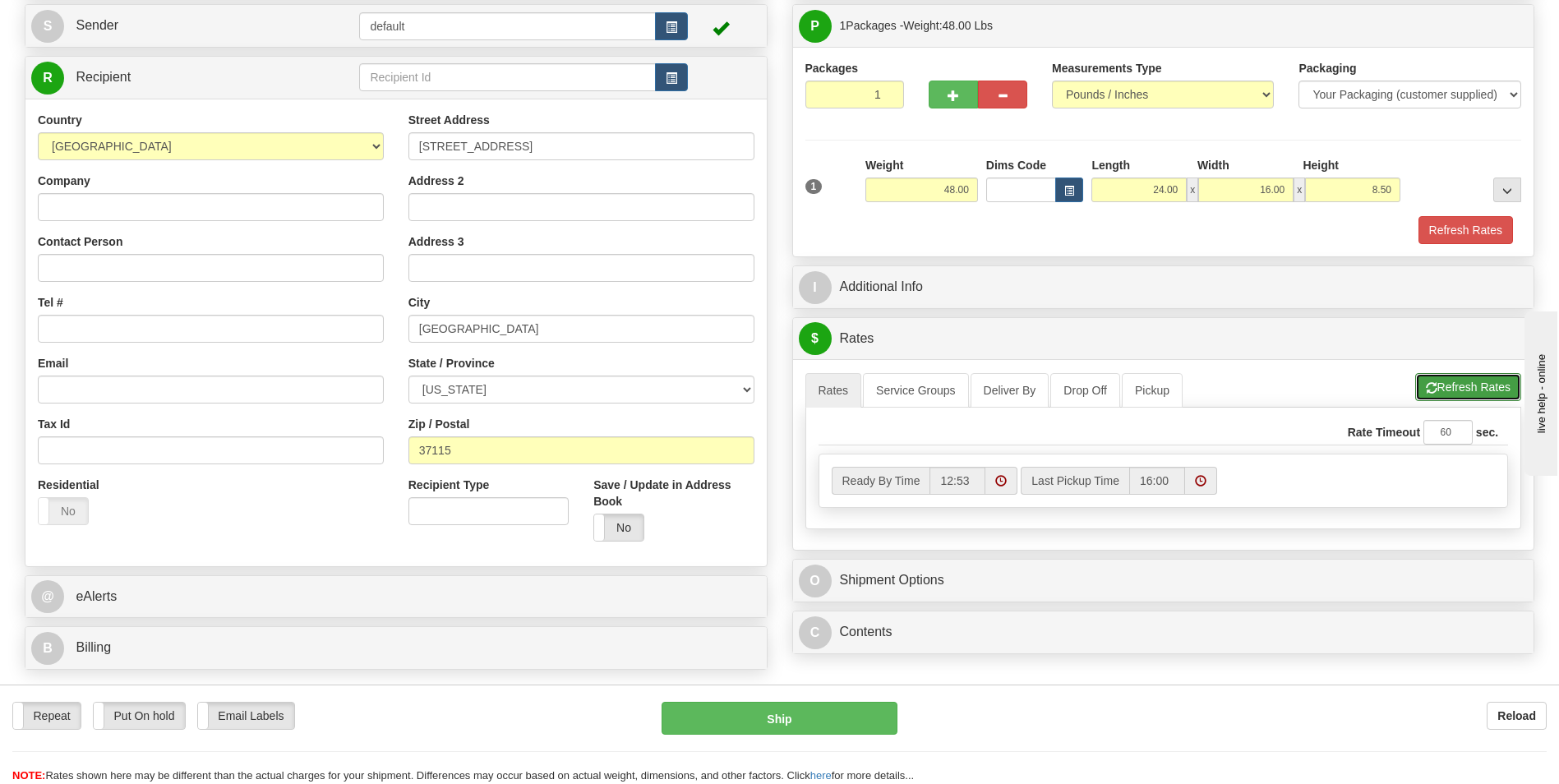
click at [1466, 374] on button "Refresh Rates" at bounding box center [1469, 387] width 106 height 28
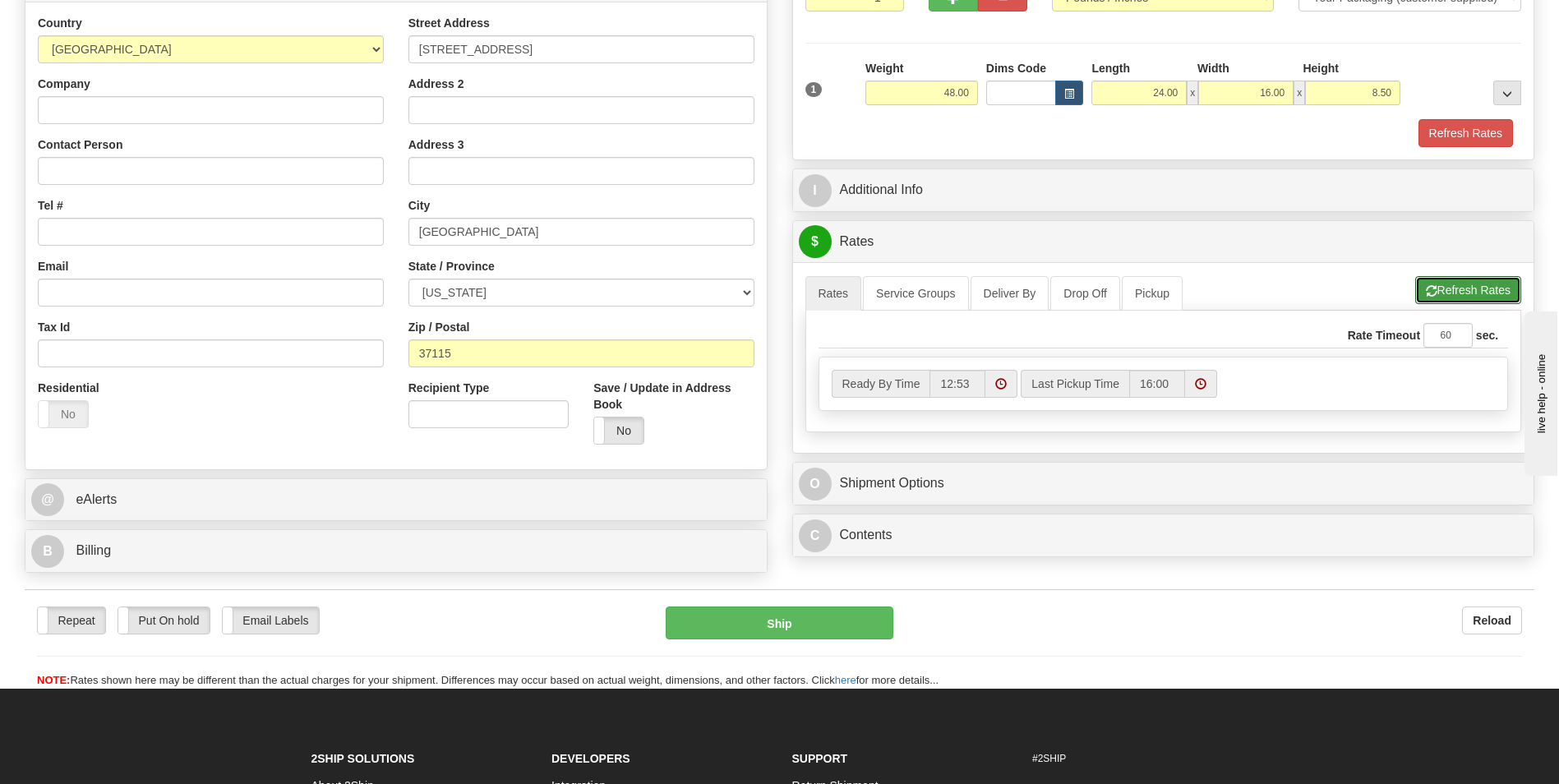
scroll to position [260, 0]
click at [1467, 296] on button "Refresh Rates" at bounding box center [1469, 291] width 106 height 28
